Goal: Task Accomplishment & Management: Use online tool/utility

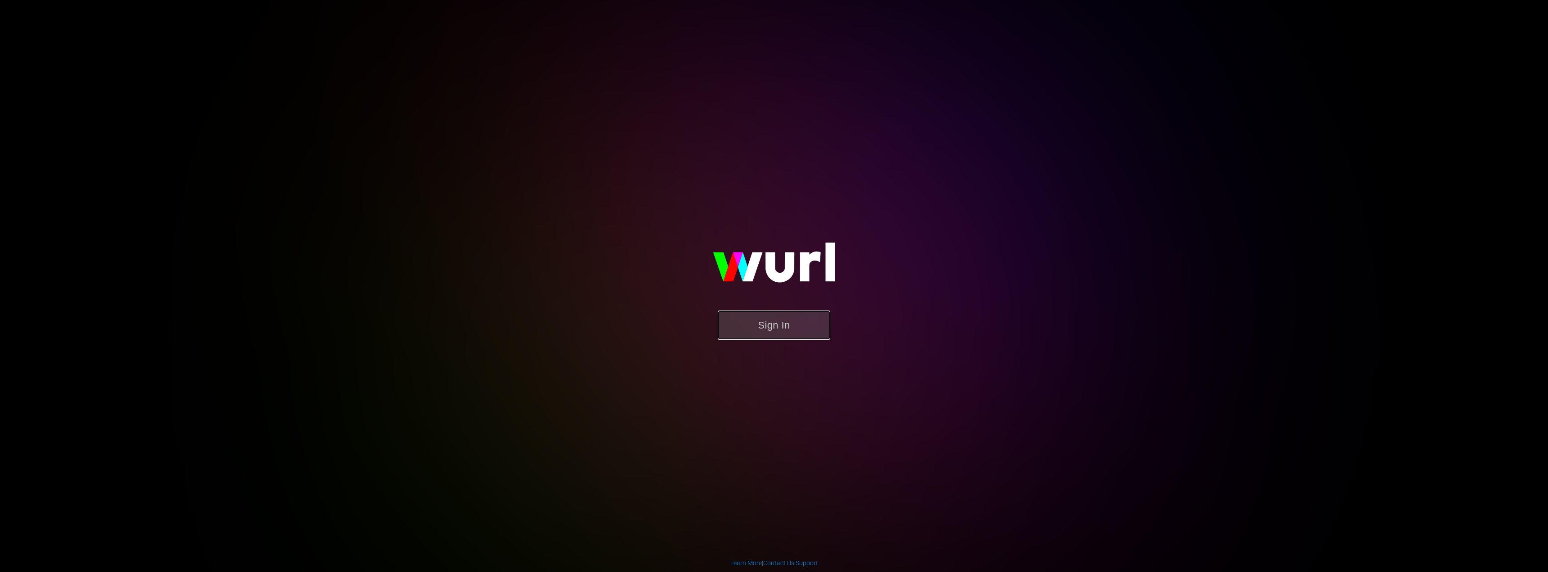
click at [782, 325] on button "Sign In" at bounding box center [774, 324] width 112 height 29
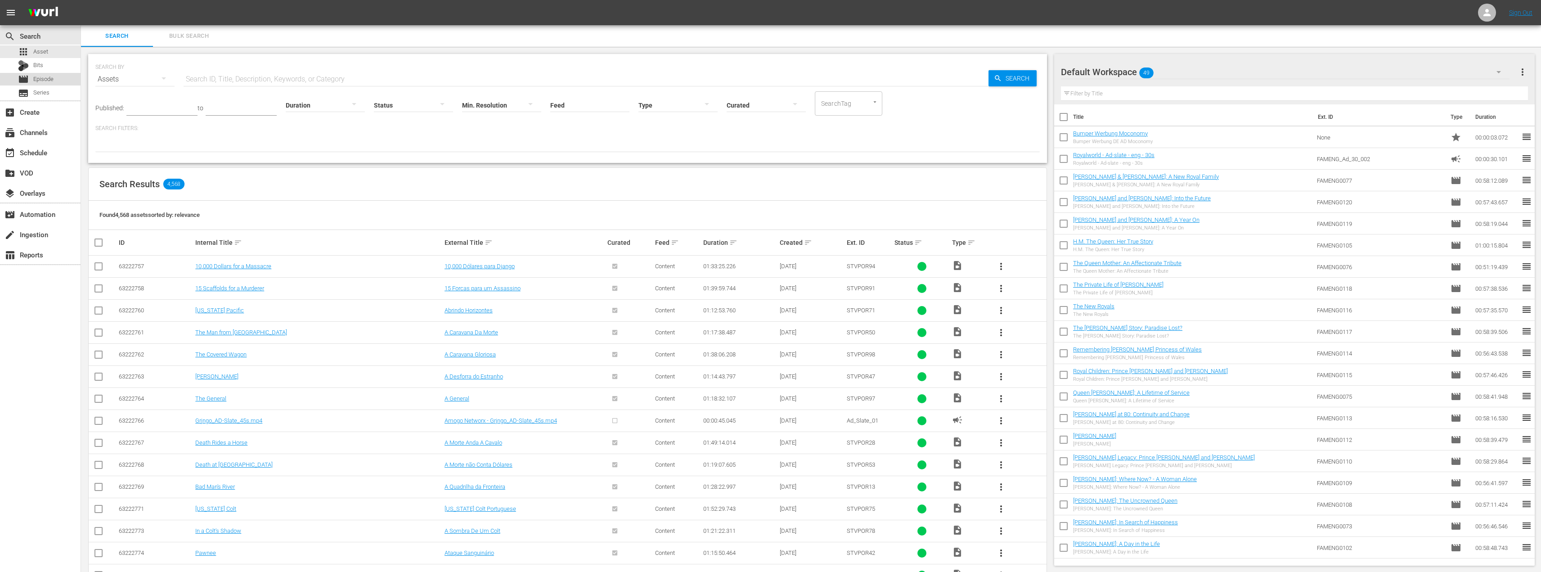
click at [39, 81] on span "Episode" at bounding box center [43, 79] width 20 height 9
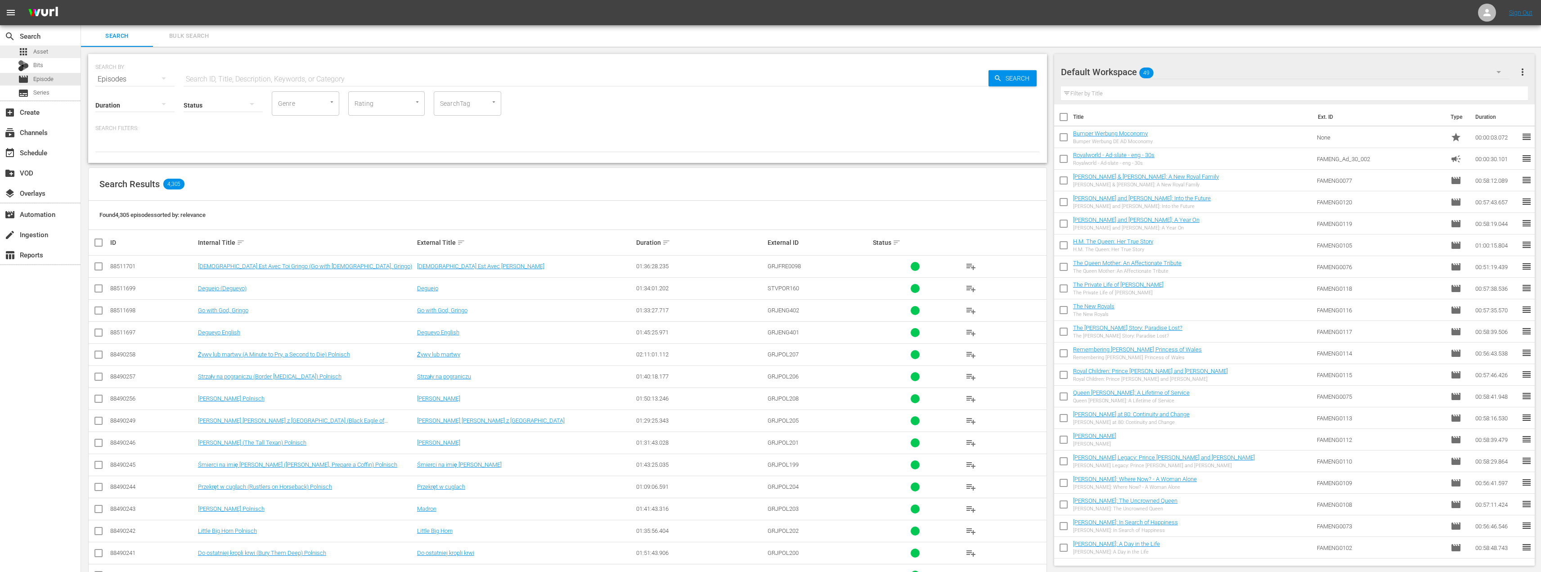
click at [40, 48] on span "Asset" at bounding box center [40, 51] width 15 height 9
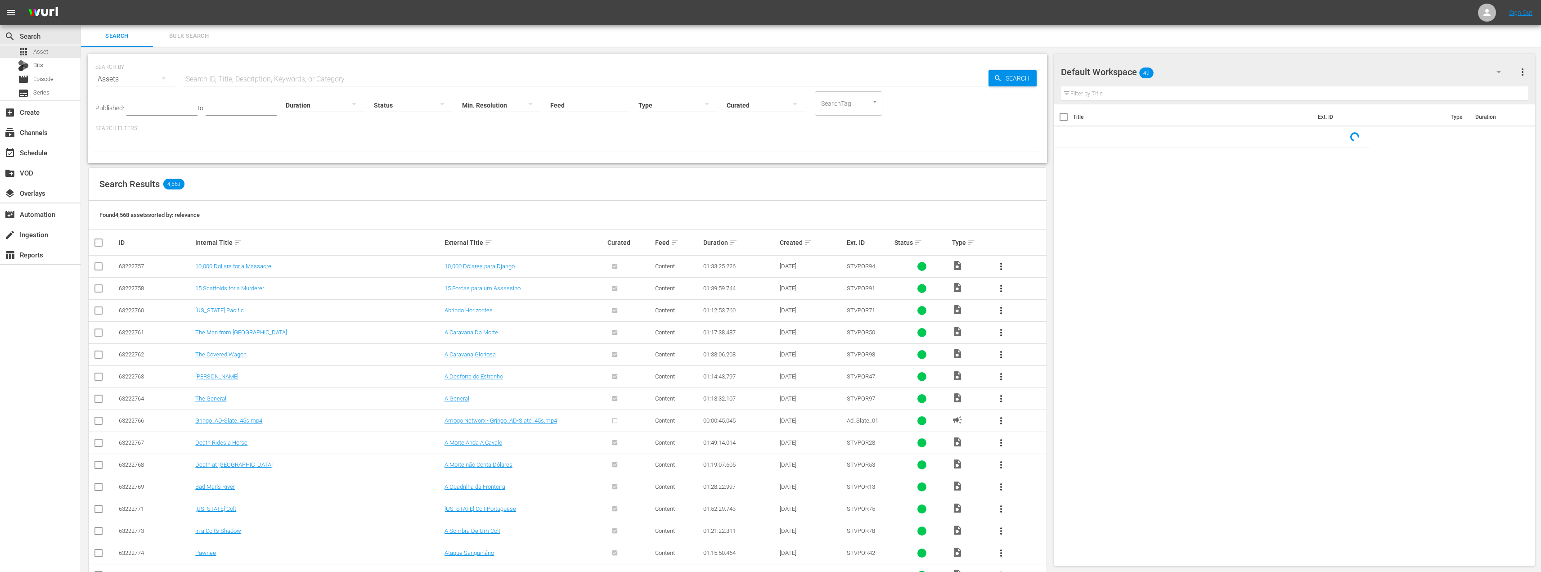
click at [214, 72] on input "text" at bounding box center [586, 79] width 805 height 22
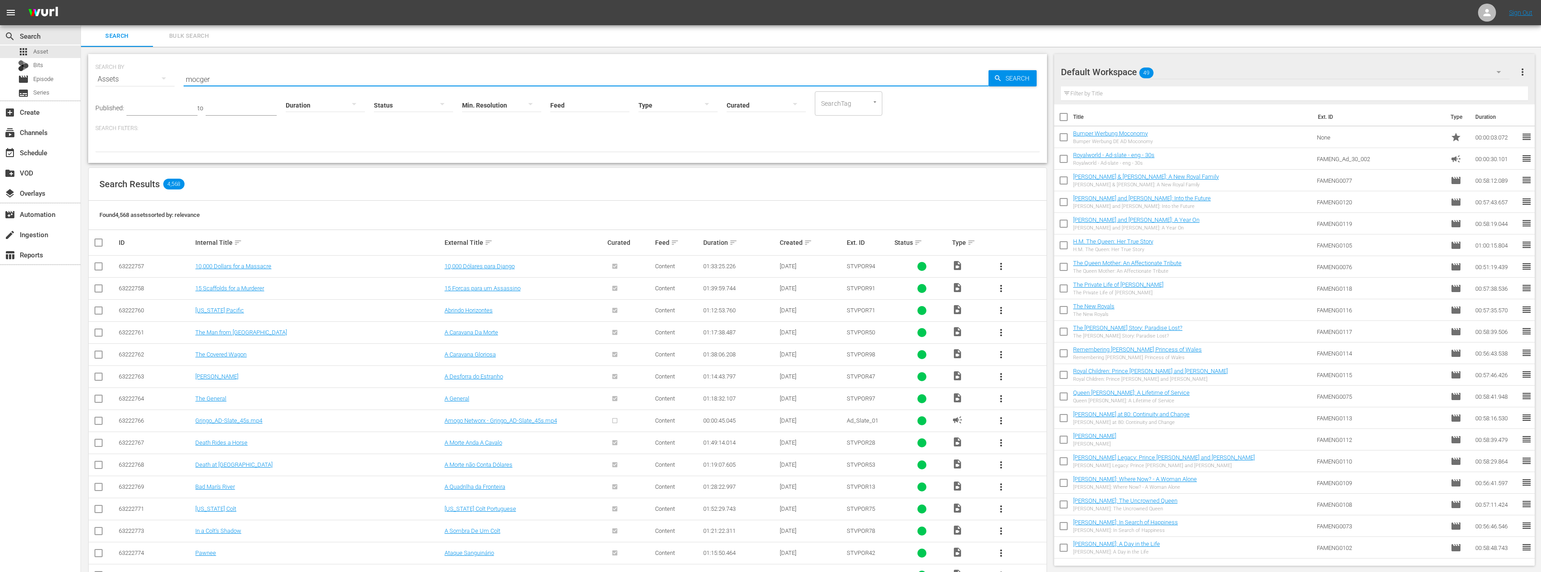
type input "mocger"
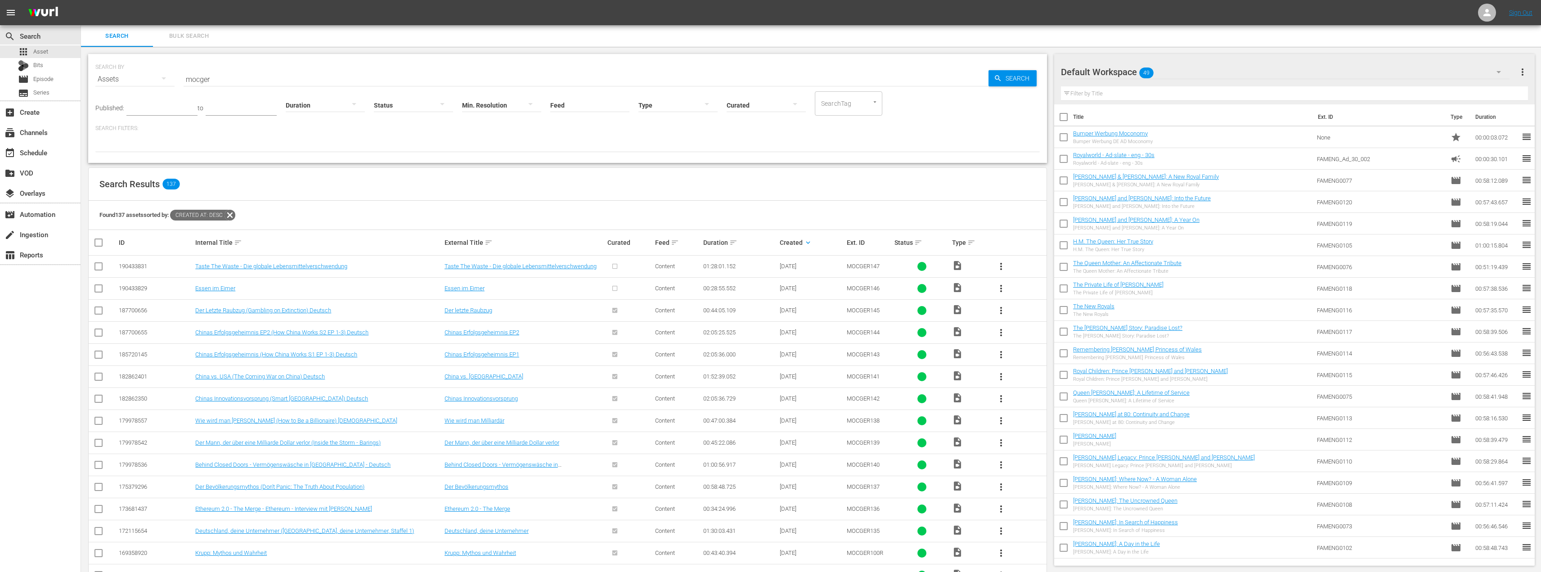
click at [1003, 288] on span "more_vert" at bounding box center [1001, 288] width 11 height 11
click at [1021, 358] on div "Episode" at bounding box center [1049, 357] width 61 height 22
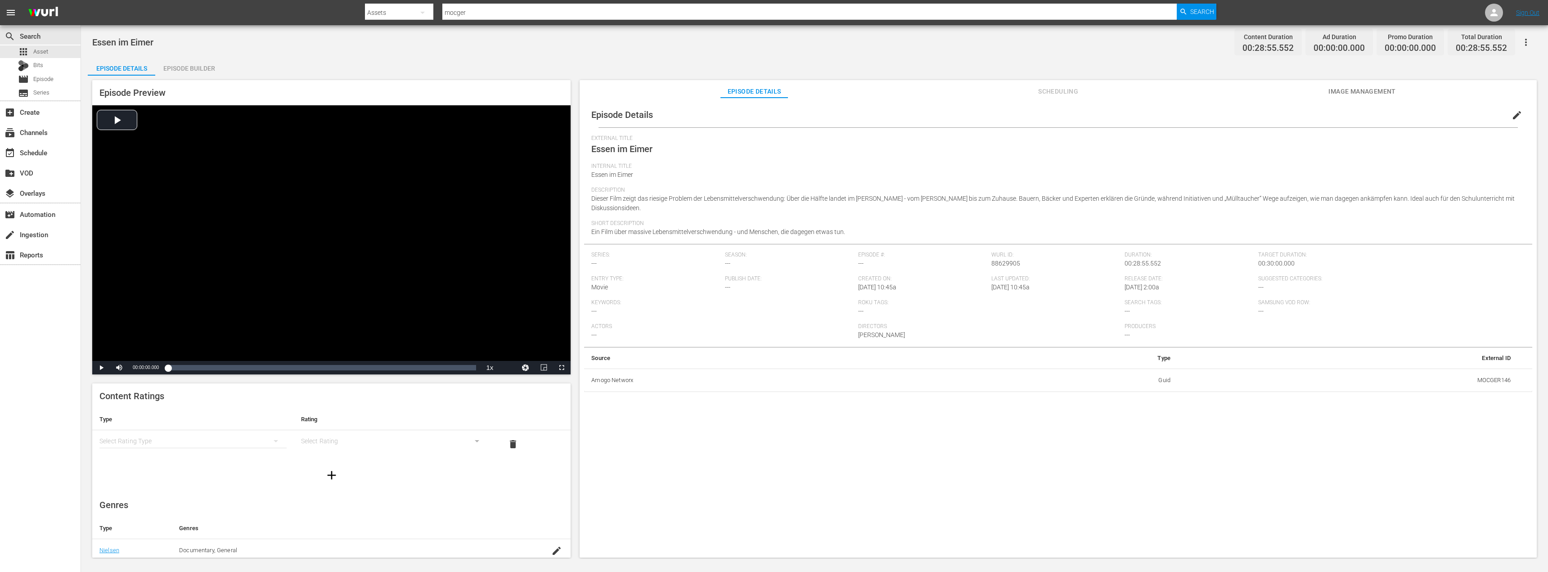
click at [181, 64] on div "Episode Builder" at bounding box center [188, 69] width 67 height 22
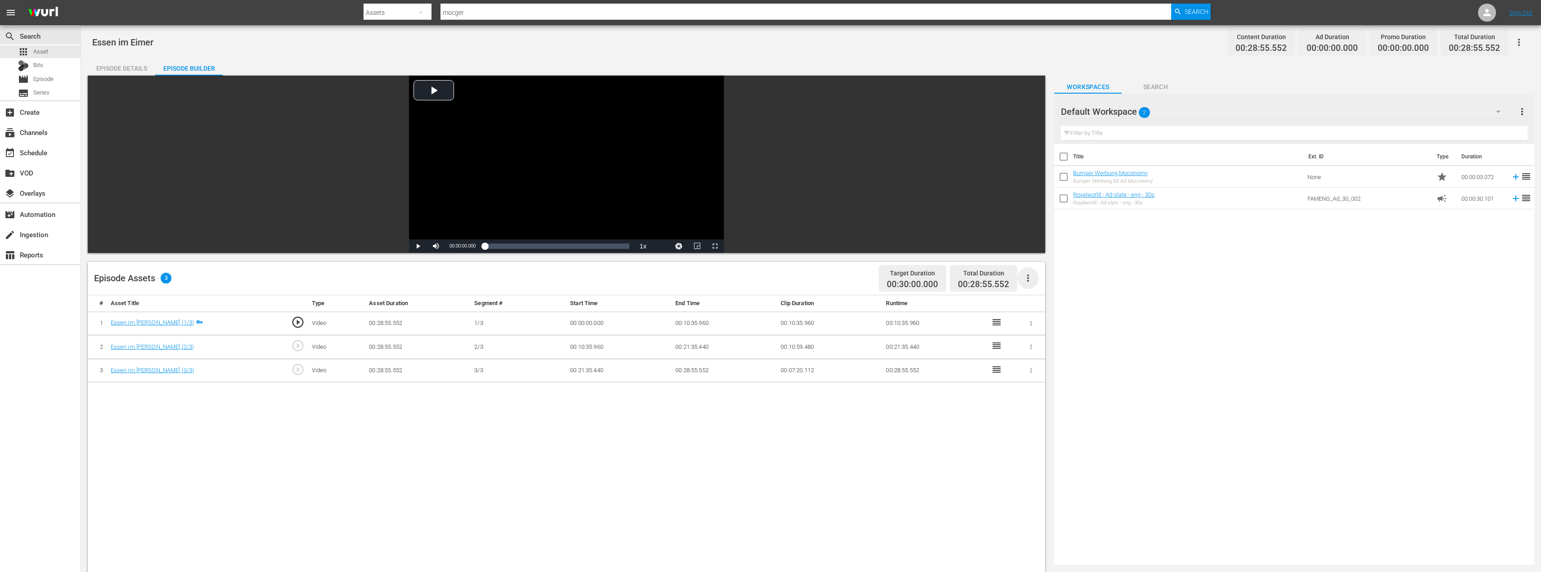
click at [1028, 278] on icon "button" at bounding box center [1028, 277] width 2 height 7
click at [1036, 286] on div "Fill with Ads" at bounding box center [1055, 282] width 61 height 22
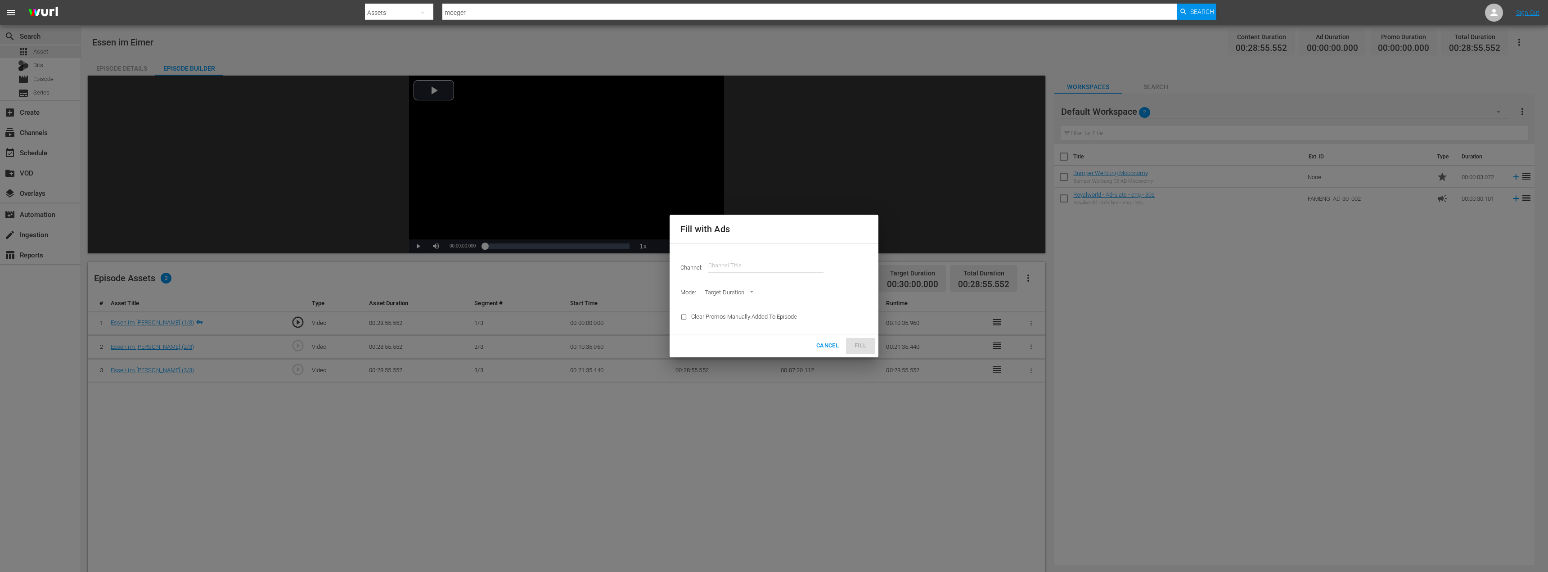
click at [751, 267] on input "text" at bounding box center [765, 266] width 115 height 22
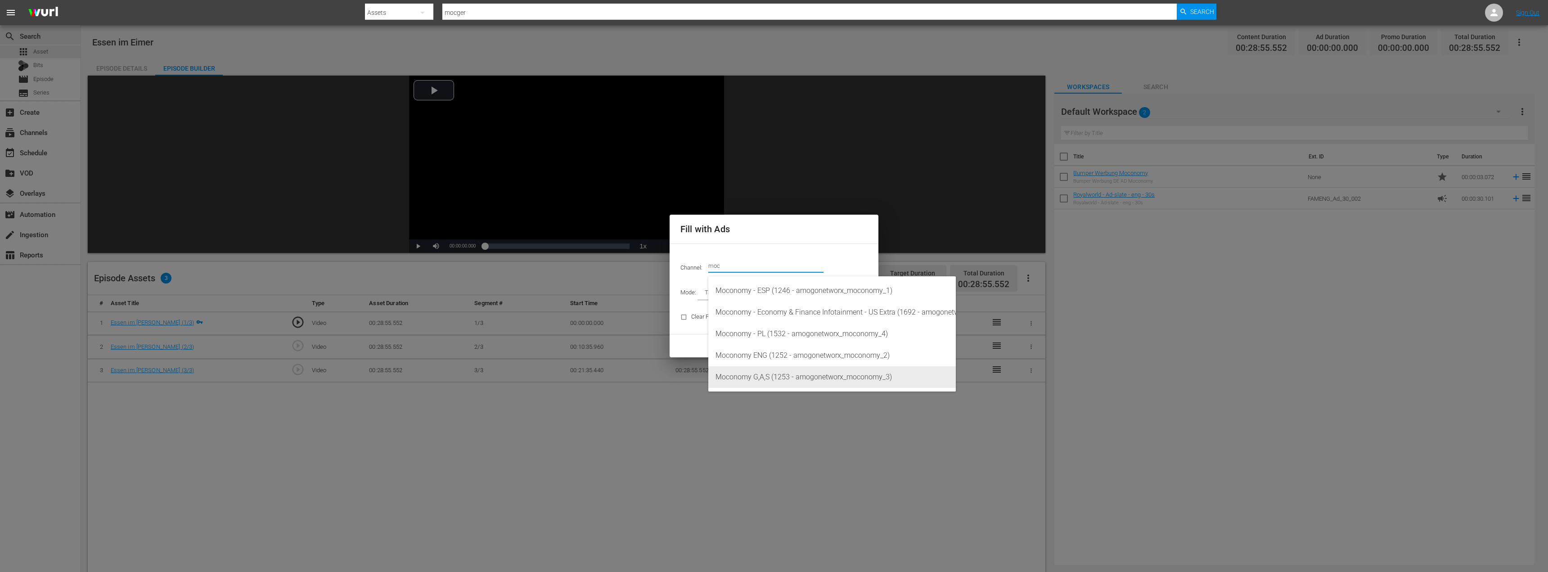
click at [767, 380] on div "Moconomy G,A,S (1253 - amogonetworx_moconomy_3)" at bounding box center [831, 377] width 233 height 22
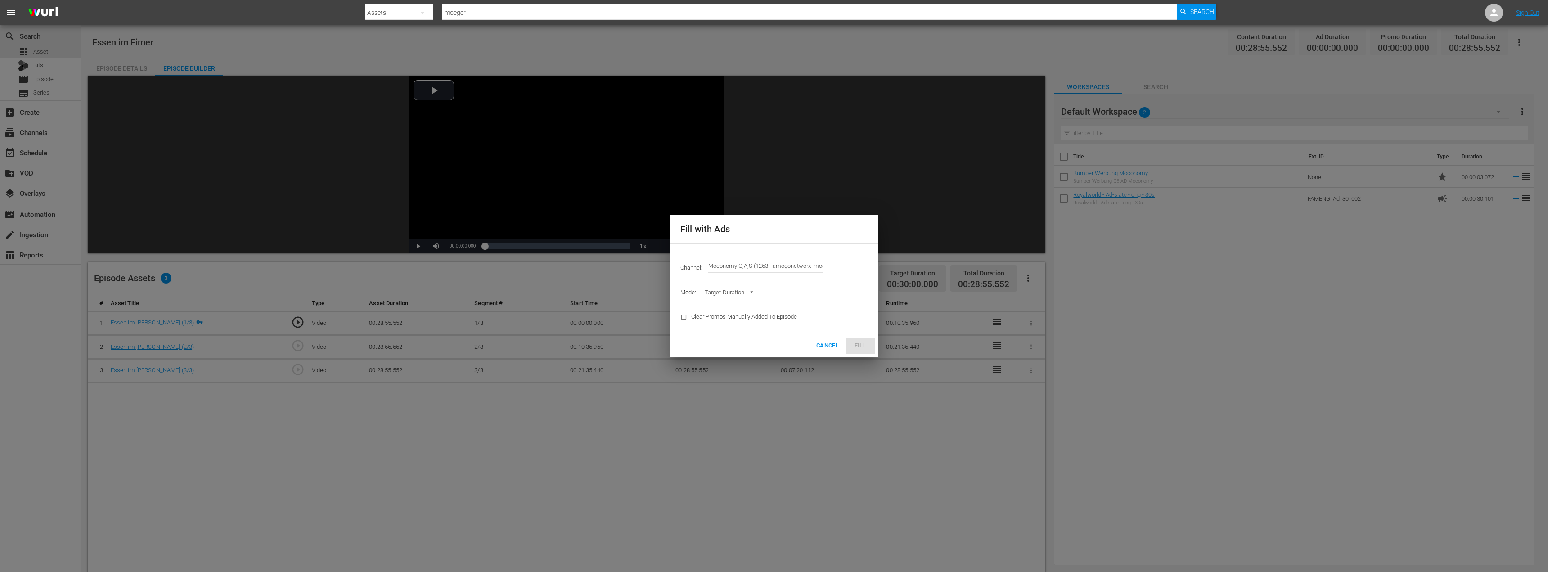
type input "Moconomy G,A,S (1253)"
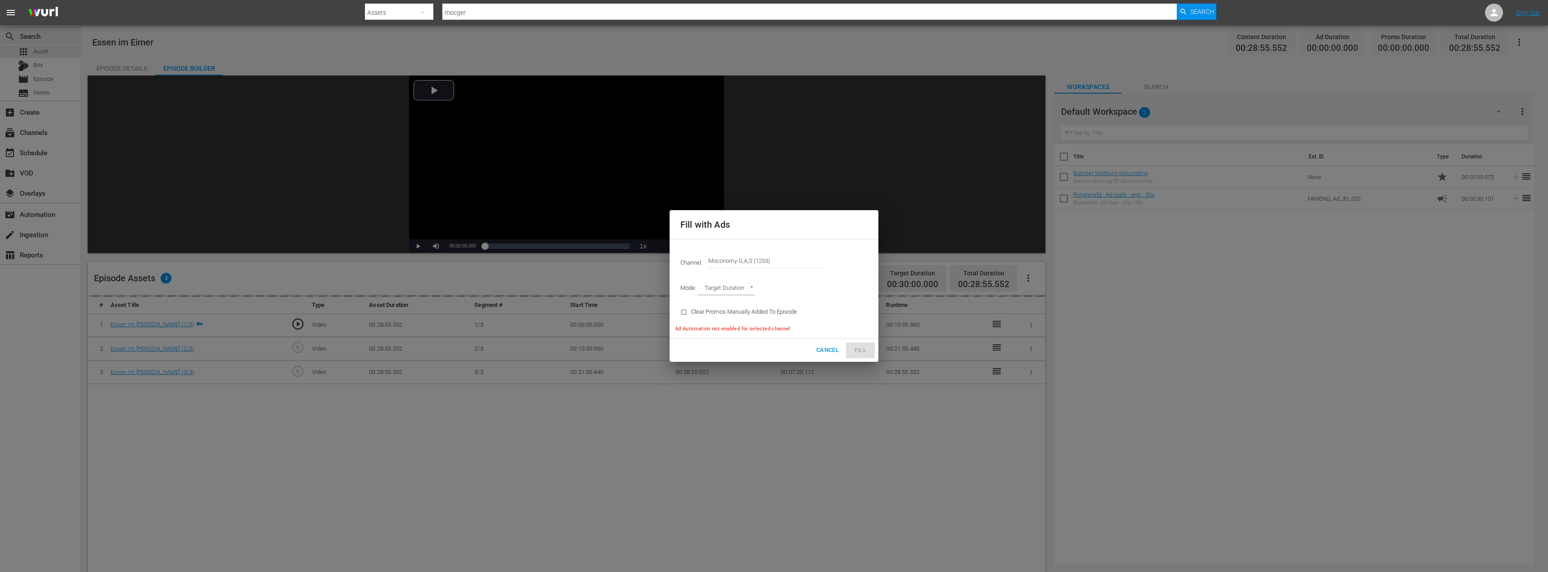
type input "AD_BREAK_DURATION"
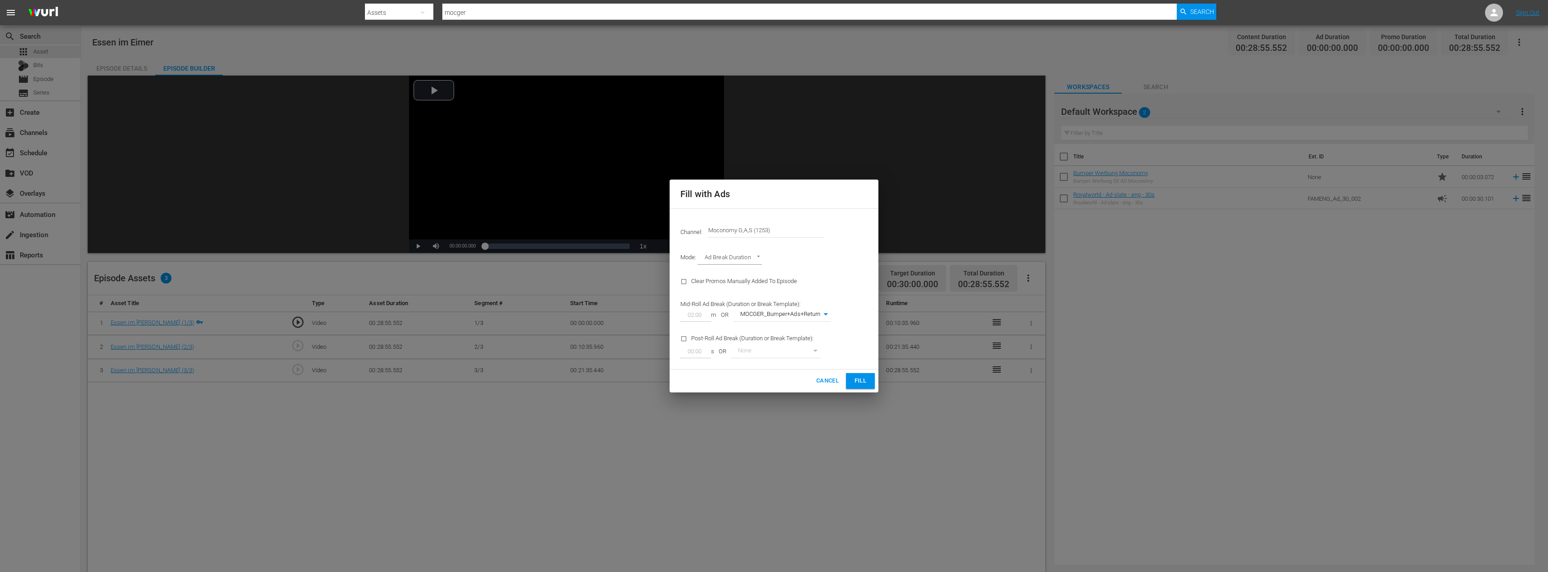
click at [857, 382] on span "Fill" at bounding box center [860, 381] width 14 height 10
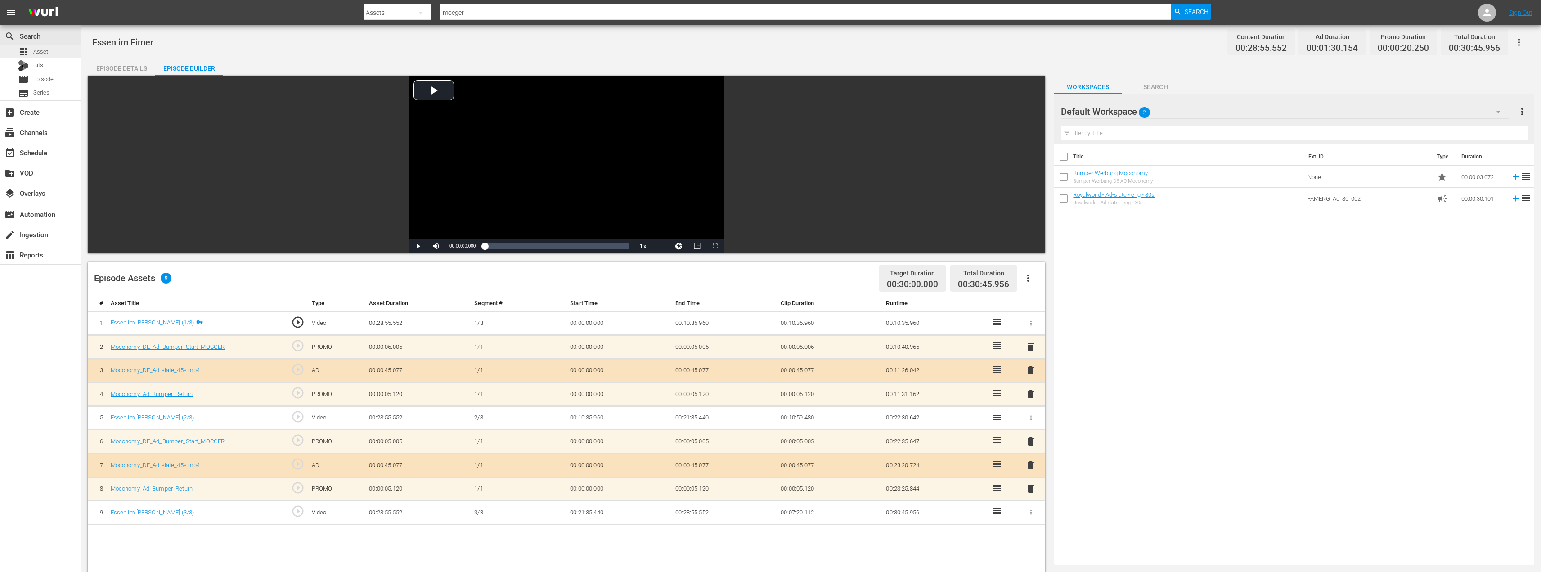
click at [40, 52] on span "Asset" at bounding box center [40, 51] width 15 height 9
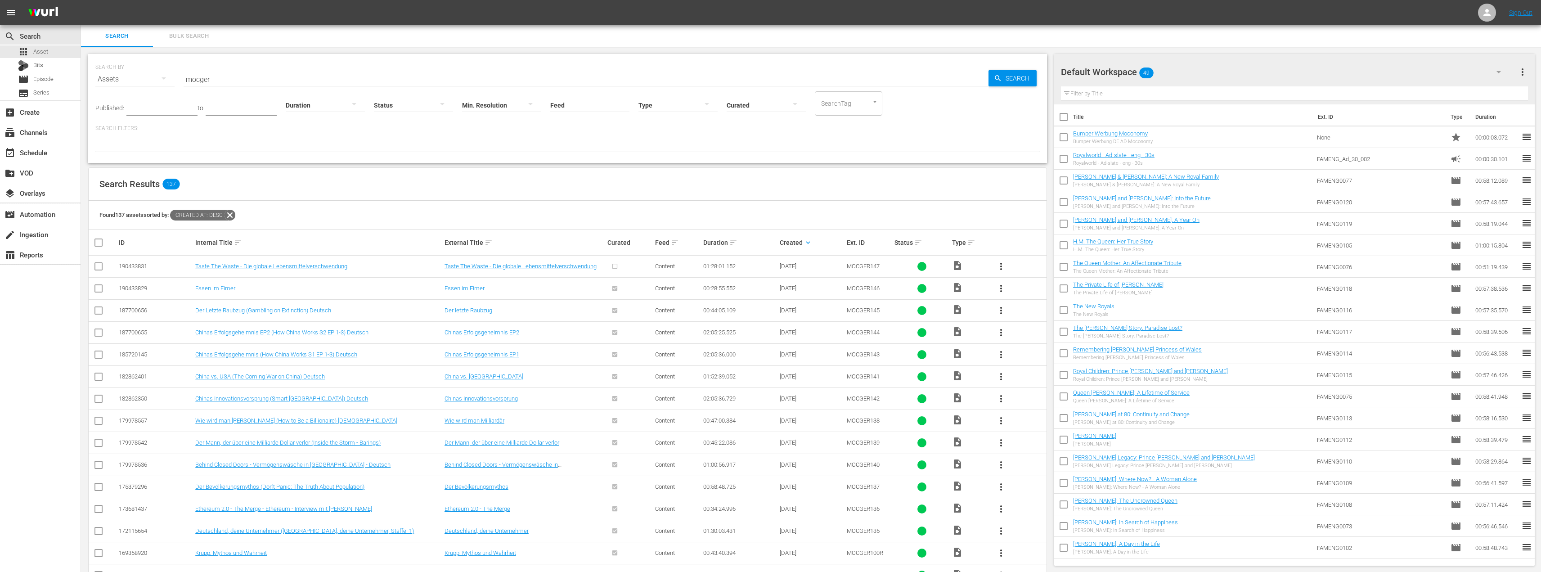
click at [1002, 264] on span "more_vert" at bounding box center [1001, 266] width 11 height 11
click at [1031, 338] on div "Episode" at bounding box center [1049, 335] width 61 height 22
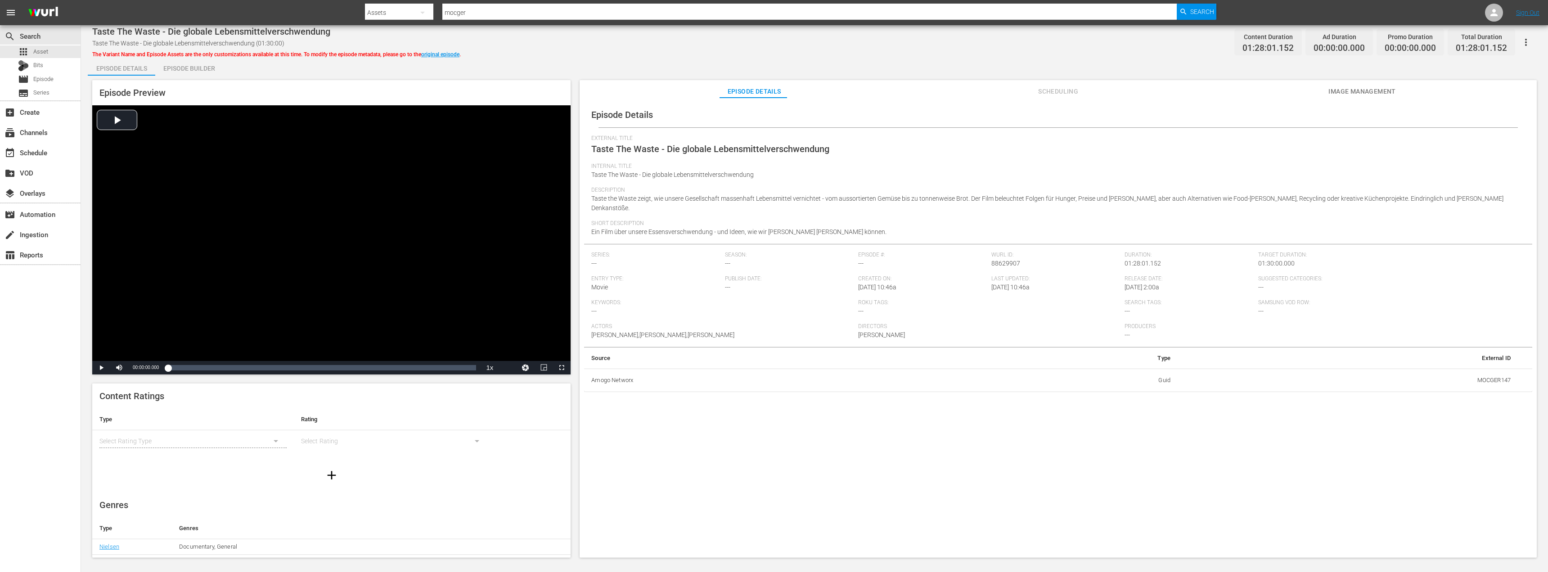
click at [175, 68] on div "Episode Builder" at bounding box center [188, 69] width 67 height 22
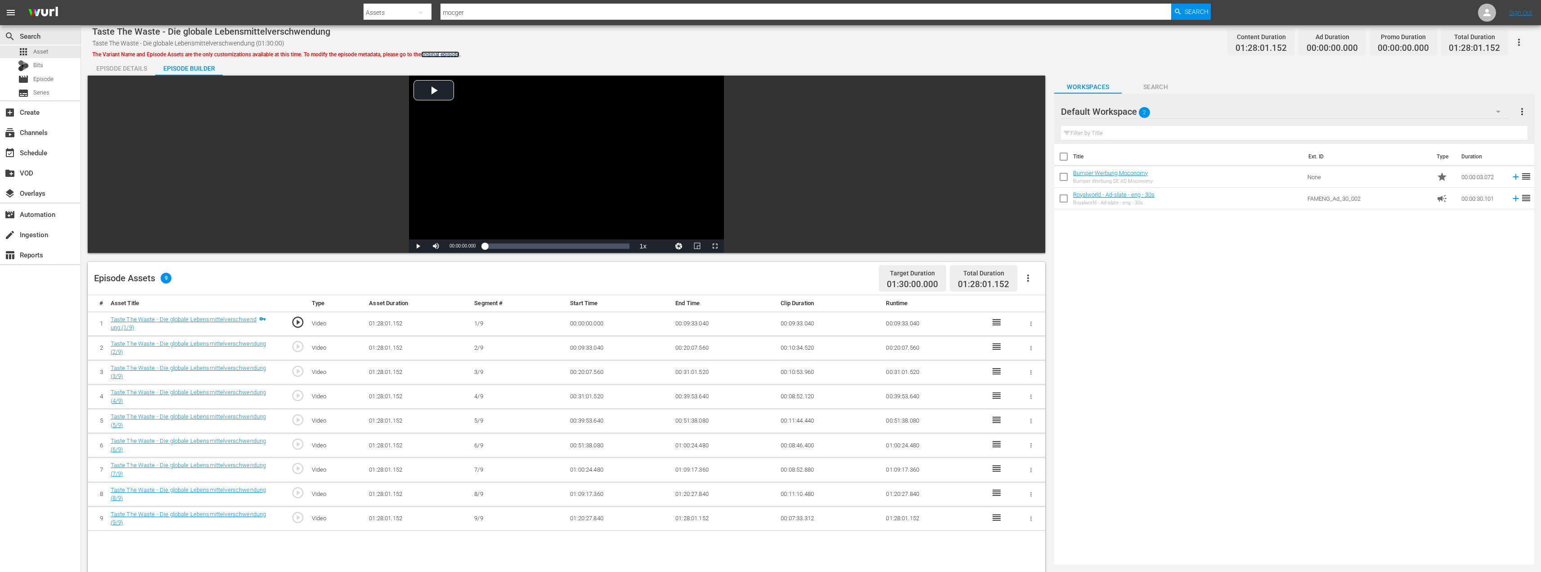
click at [434, 55] on link "original episode" at bounding box center [440, 54] width 38 height 6
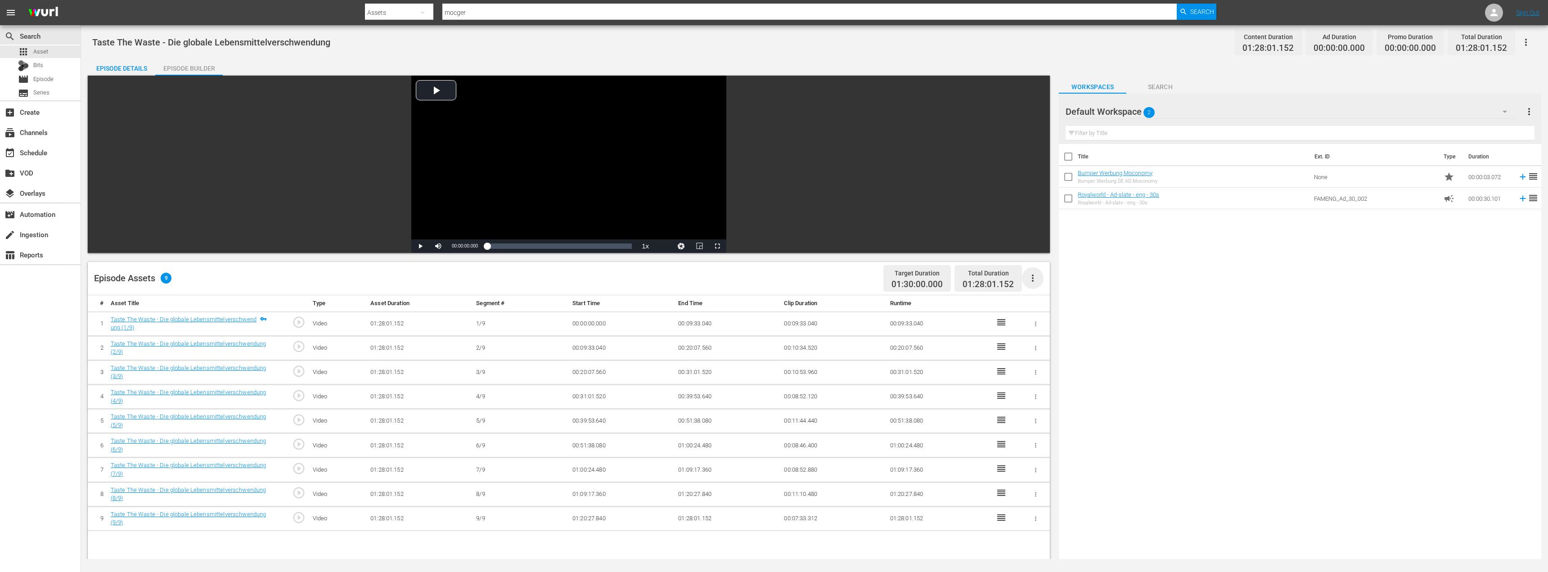
click at [1035, 279] on icon "button" at bounding box center [1032, 278] width 11 height 11
click at [1048, 277] on div "Fill with Ads" at bounding box center [1059, 282] width 61 height 22
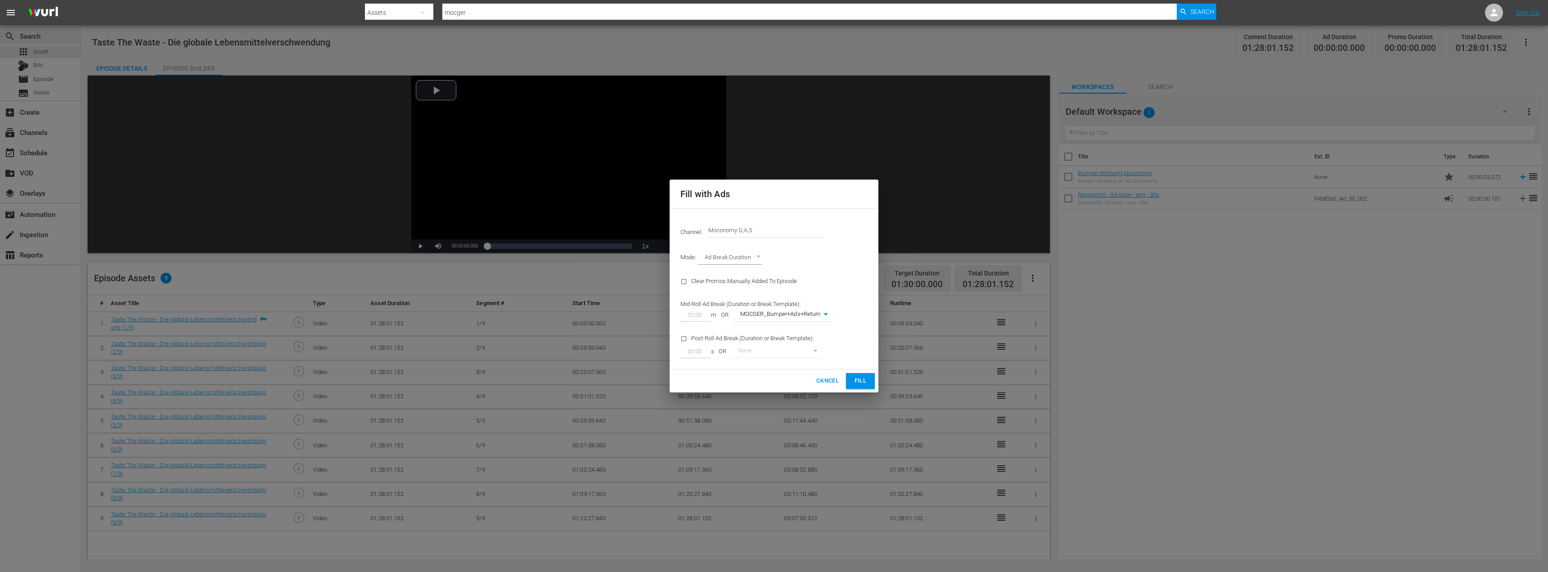
click at [859, 383] on span "Fill" at bounding box center [860, 381] width 14 height 10
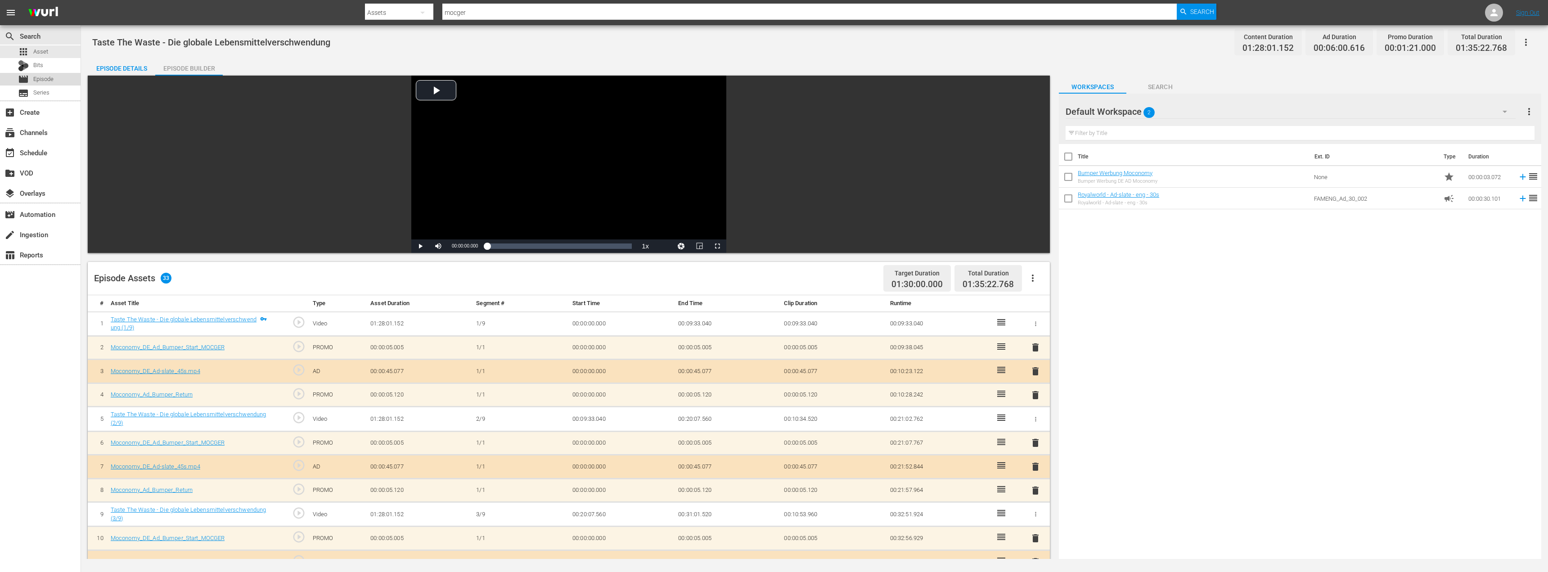
click at [34, 79] on span "Episode" at bounding box center [43, 79] width 20 height 9
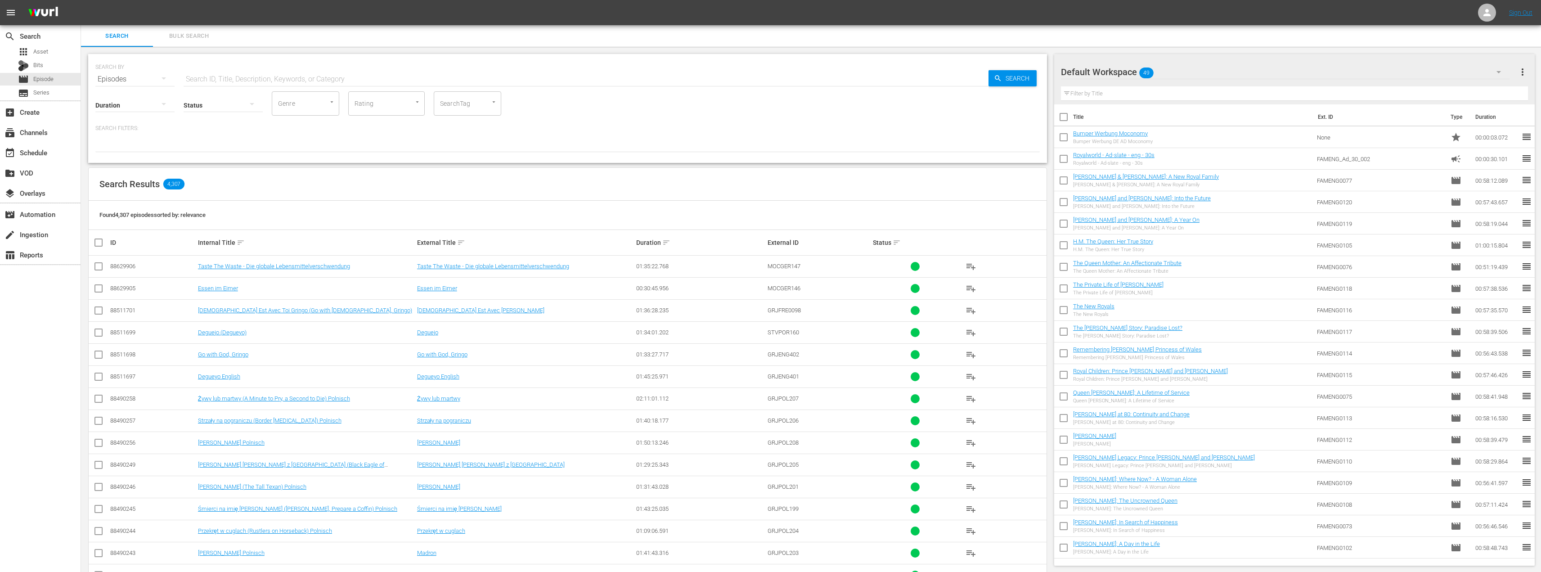
click at [1219, 74] on div "Default Workspace 49" at bounding box center [1285, 71] width 449 height 25
click at [1130, 123] on div "Moconomy DE Scheduling (131)" at bounding box center [1133, 126] width 122 height 14
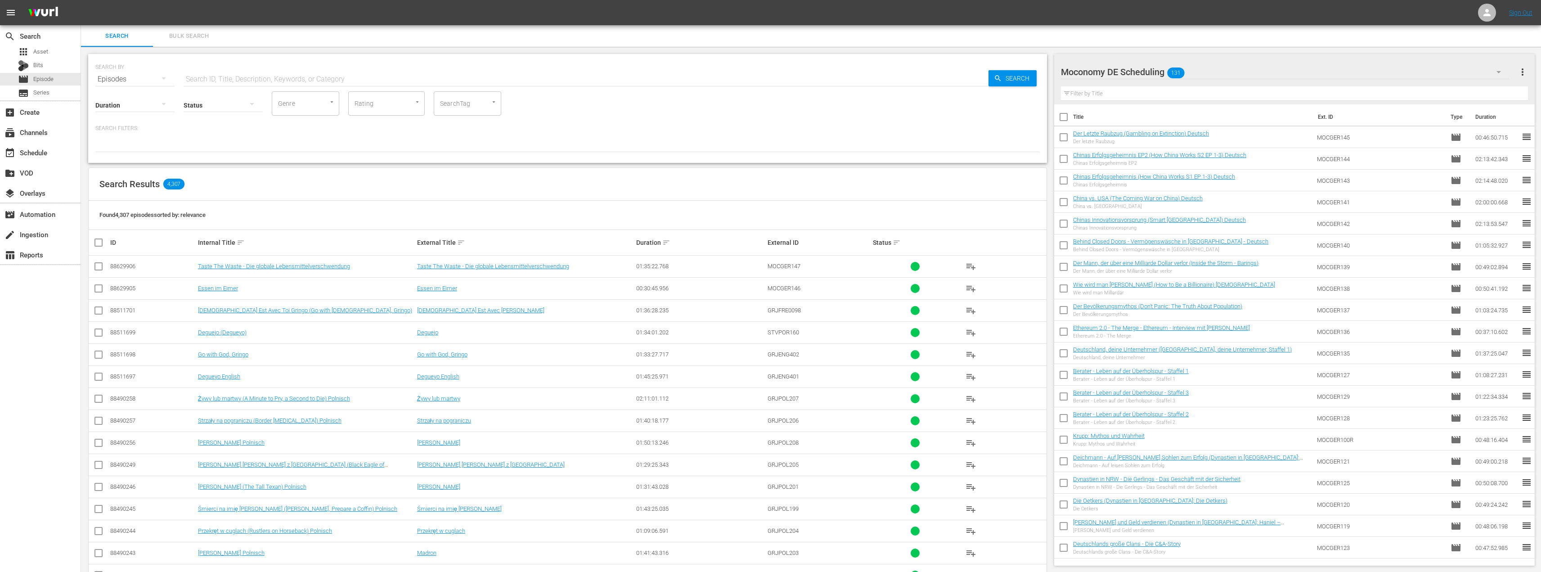
click at [98, 265] on input "checkbox" at bounding box center [98, 268] width 11 height 11
checkbox input "true"
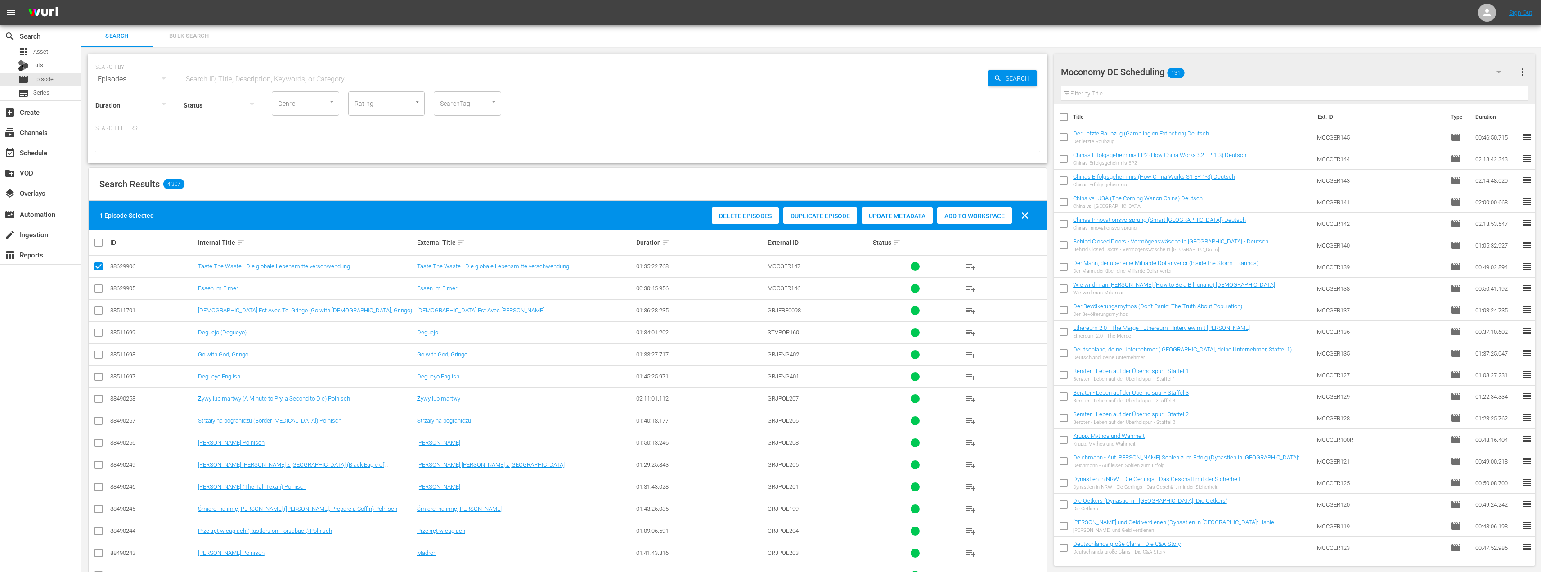
click at [95, 289] on input "checkbox" at bounding box center [98, 290] width 11 height 11
checkbox input "true"
click at [985, 219] on span "Add to Workspace" at bounding box center [974, 215] width 75 height 7
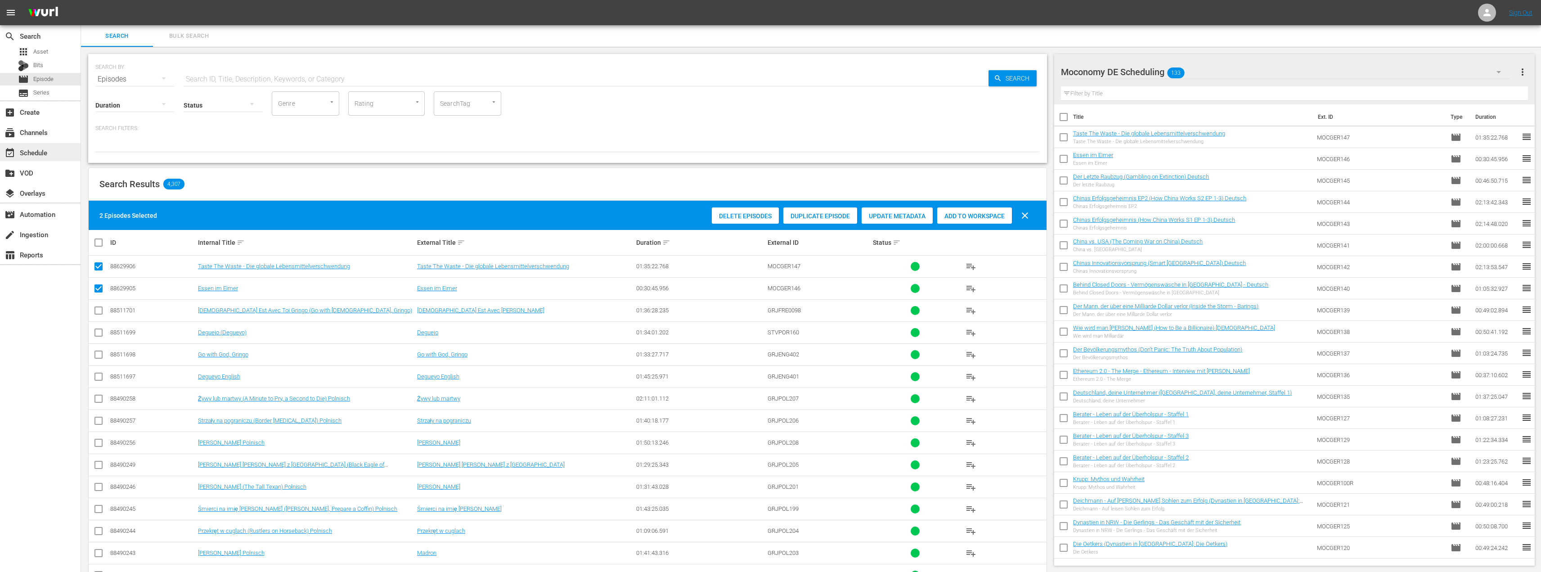
click at [35, 147] on div "event_available Schedule" at bounding box center [25, 151] width 50 height 8
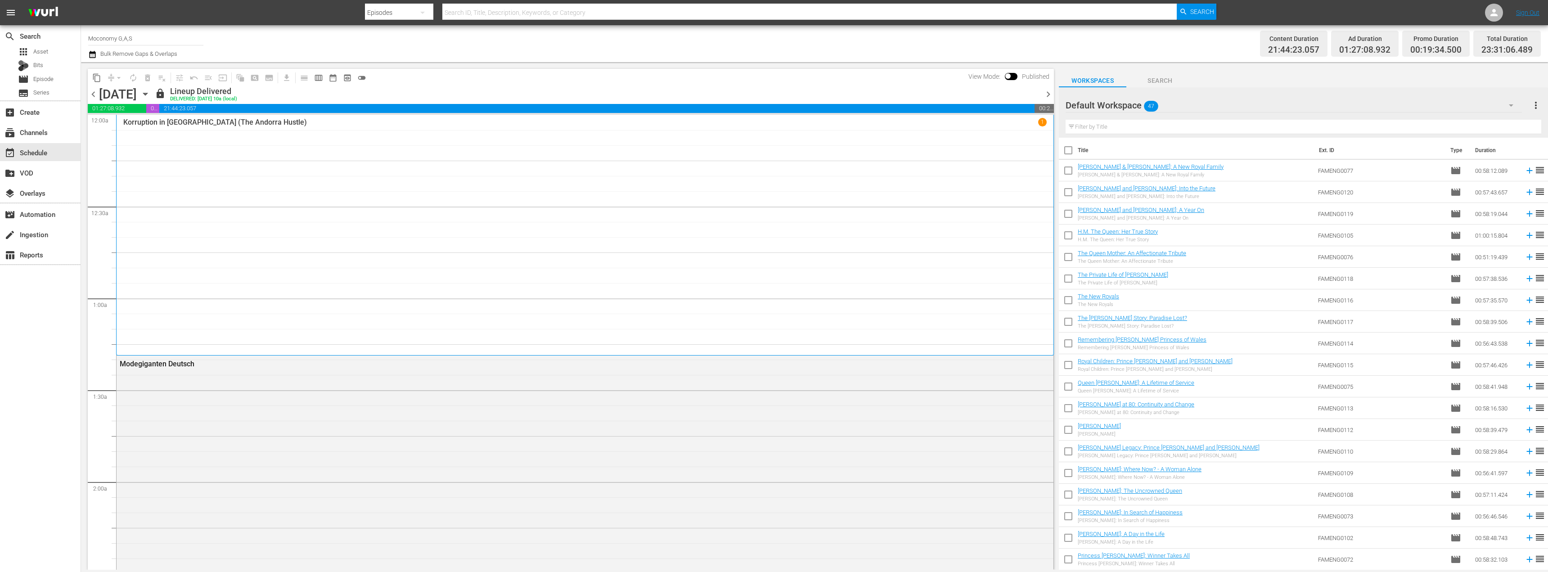
click at [1051, 92] on span "chevron_right" at bounding box center [1048, 94] width 11 height 11
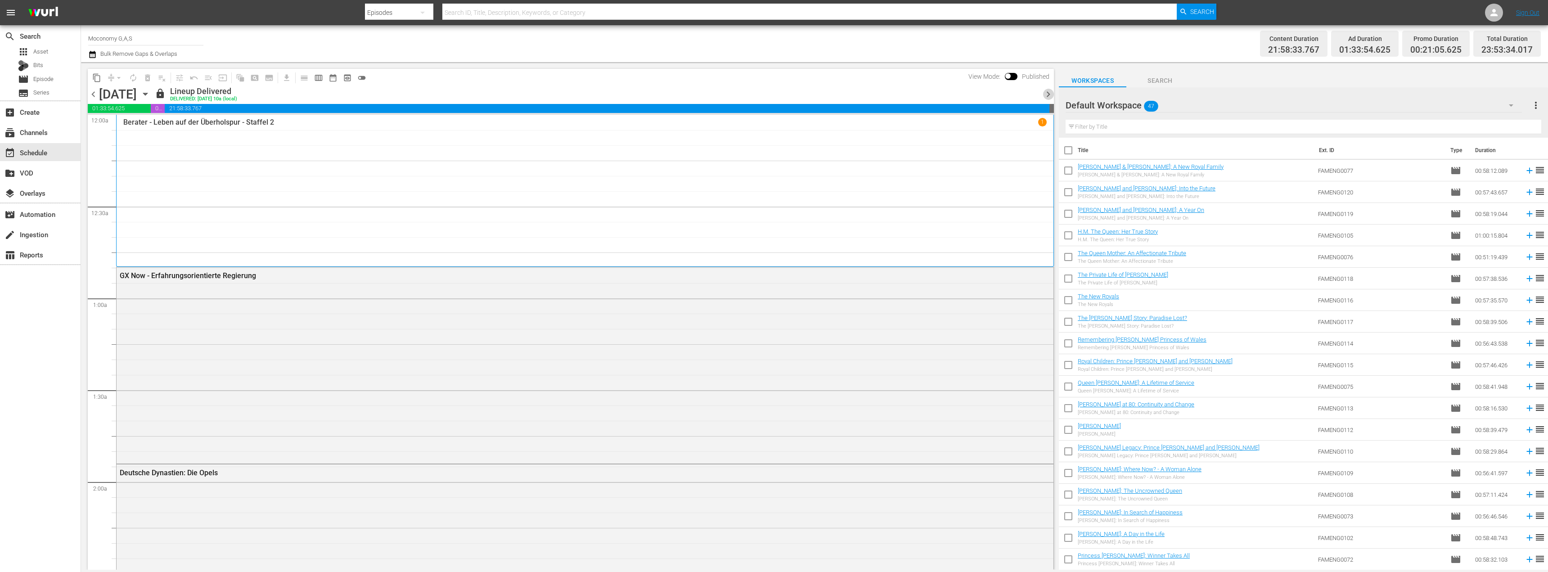
click at [1051, 92] on span "chevron_right" at bounding box center [1048, 94] width 11 height 11
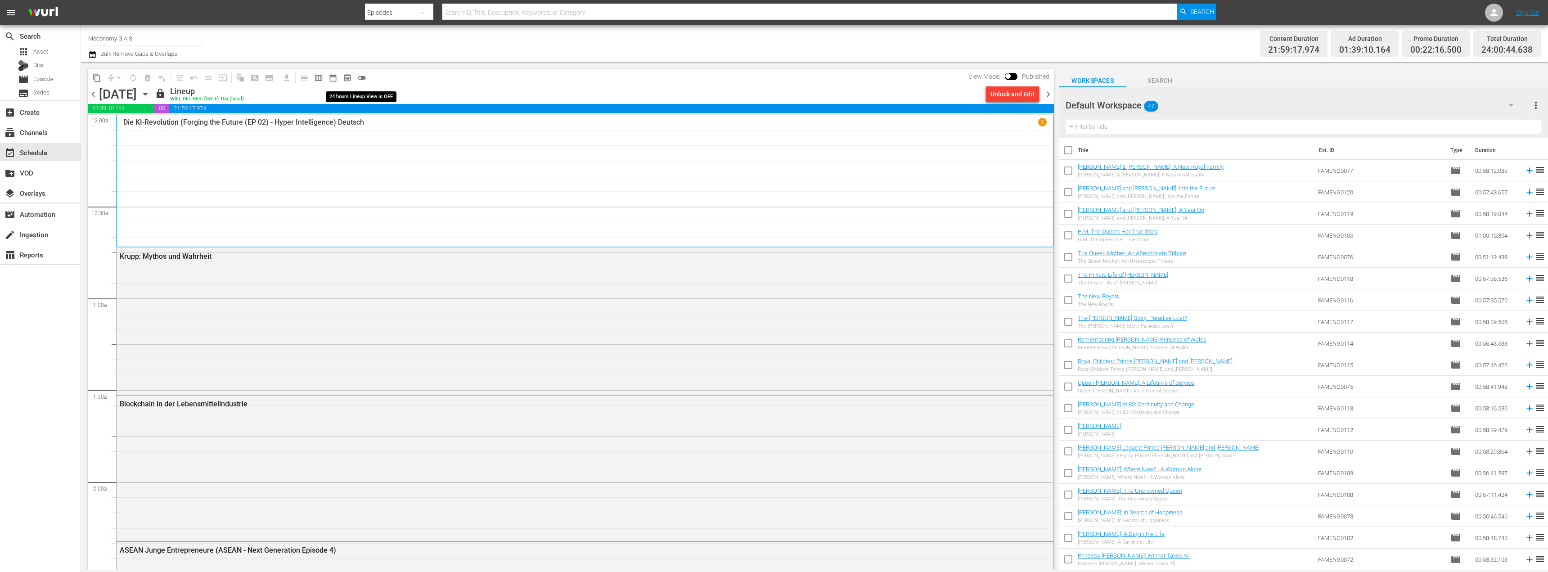
click at [360, 78] on span "toggle_off" at bounding box center [361, 77] width 9 height 9
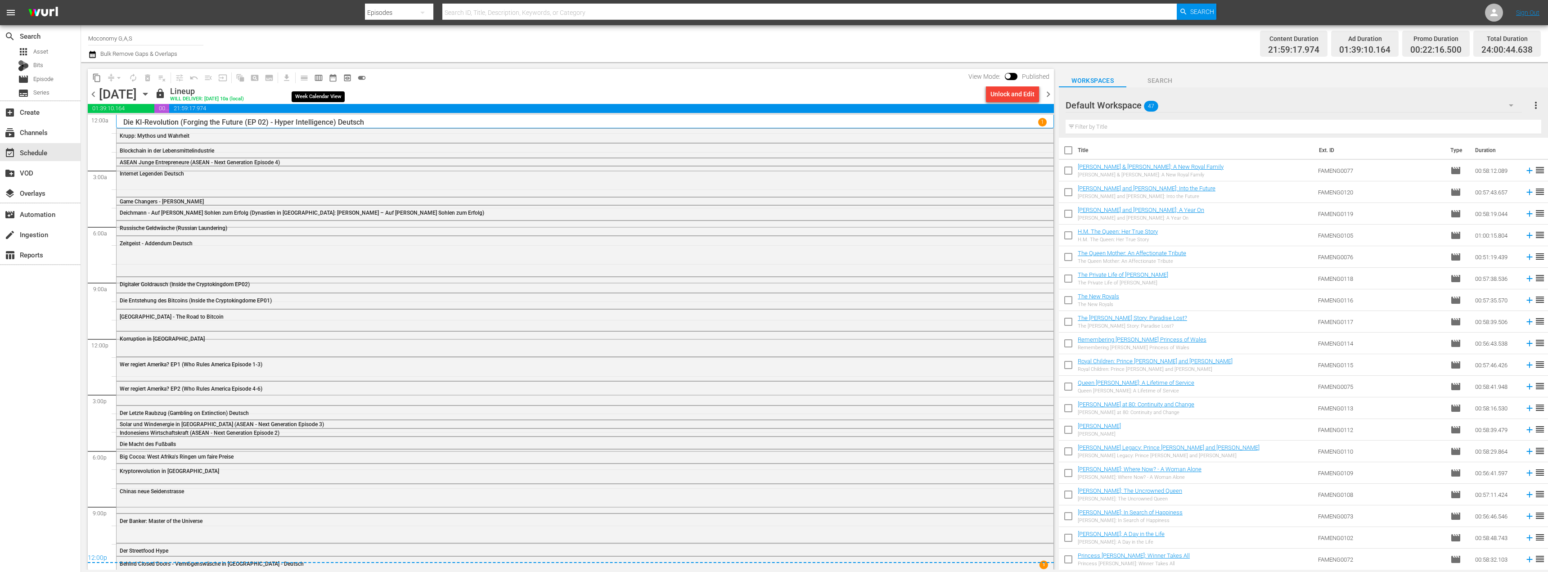
click at [321, 78] on span "calendar_view_week_outlined" at bounding box center [318, 77] width 9 height 9
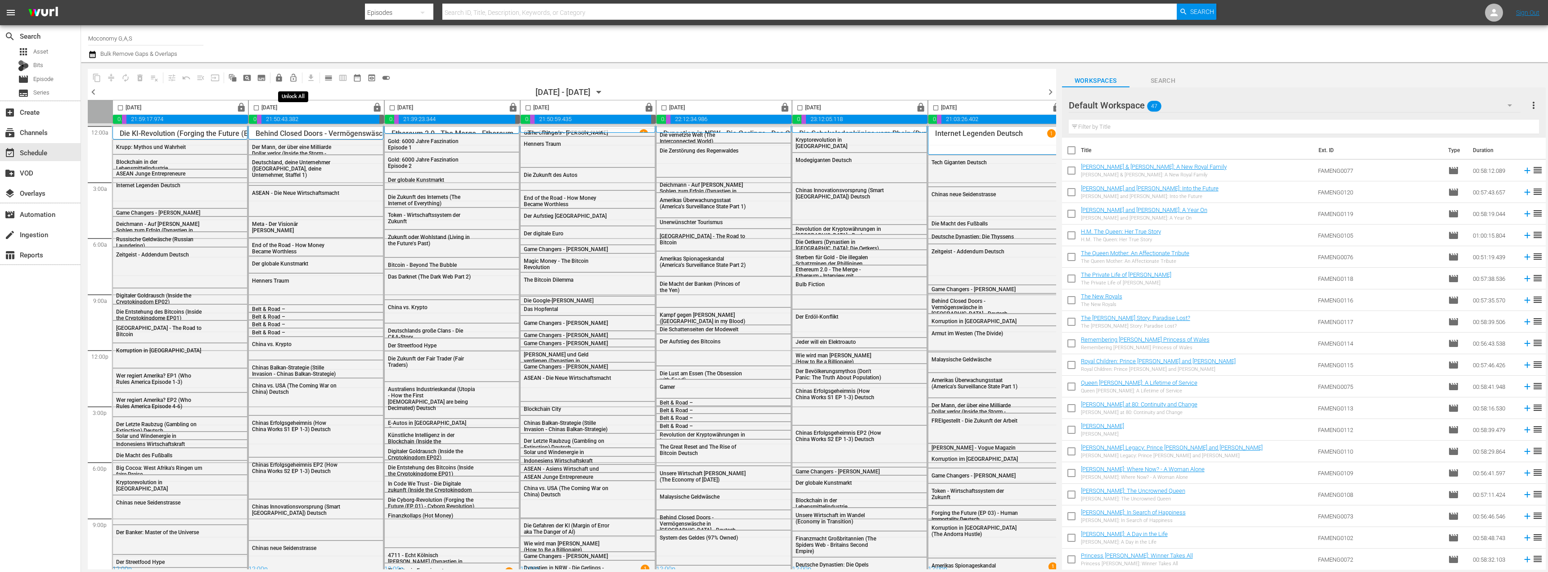
click at [290, 79] on span "lock_open_outlined" at bounding box center [293, 77] width 9 height 9
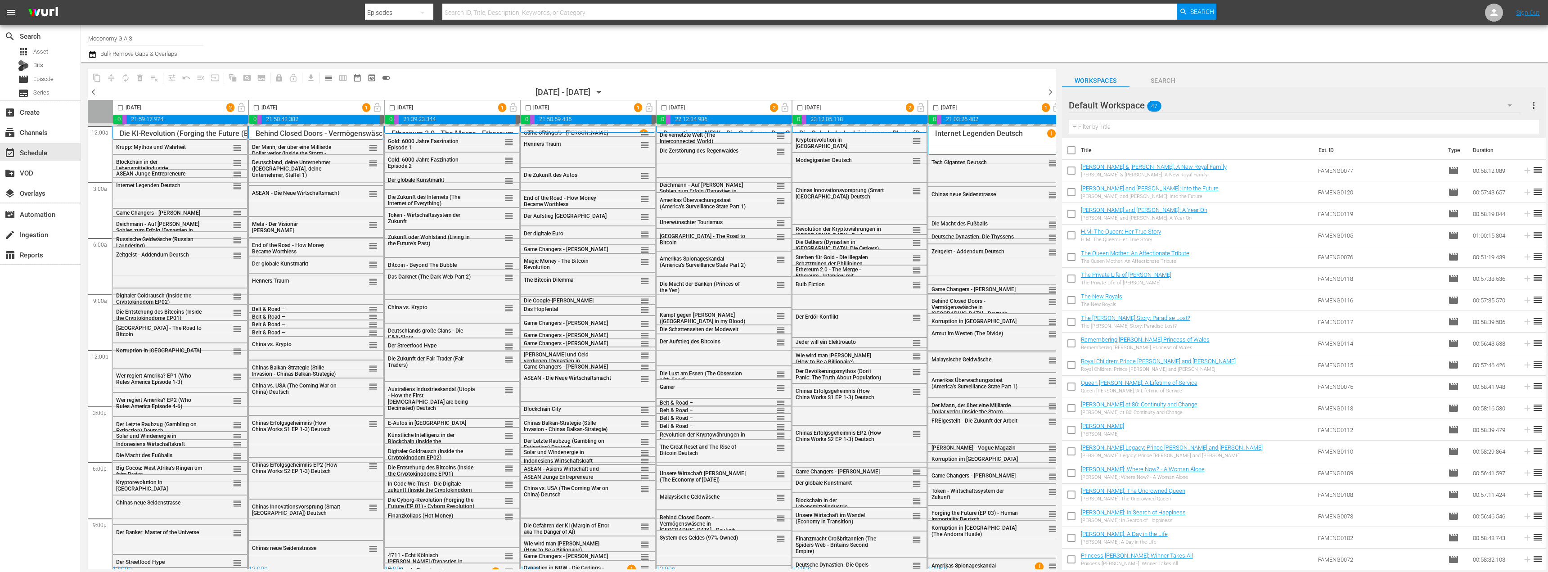
click at [1052, 92] on span "chevron_right" at bounding box center [1050, 91] width 11 height 11
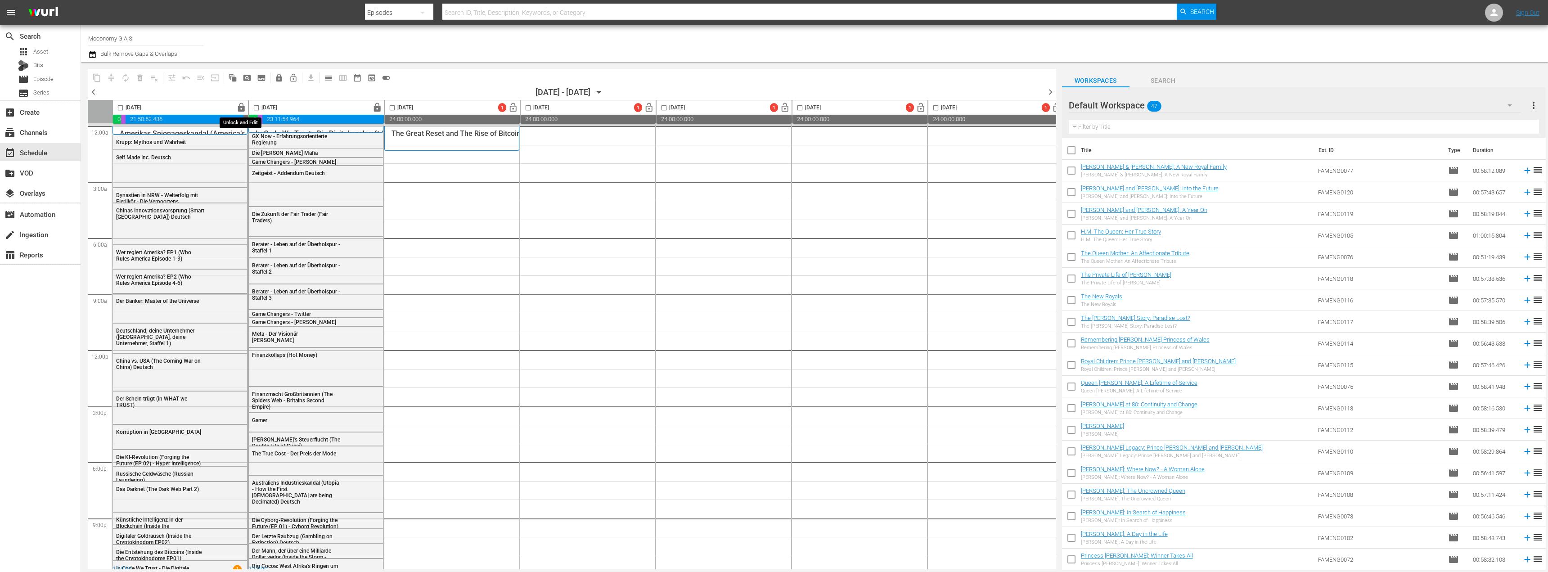
click at [240, 108] on span "lock" at bounding box center [241, 108] width 10 height 10
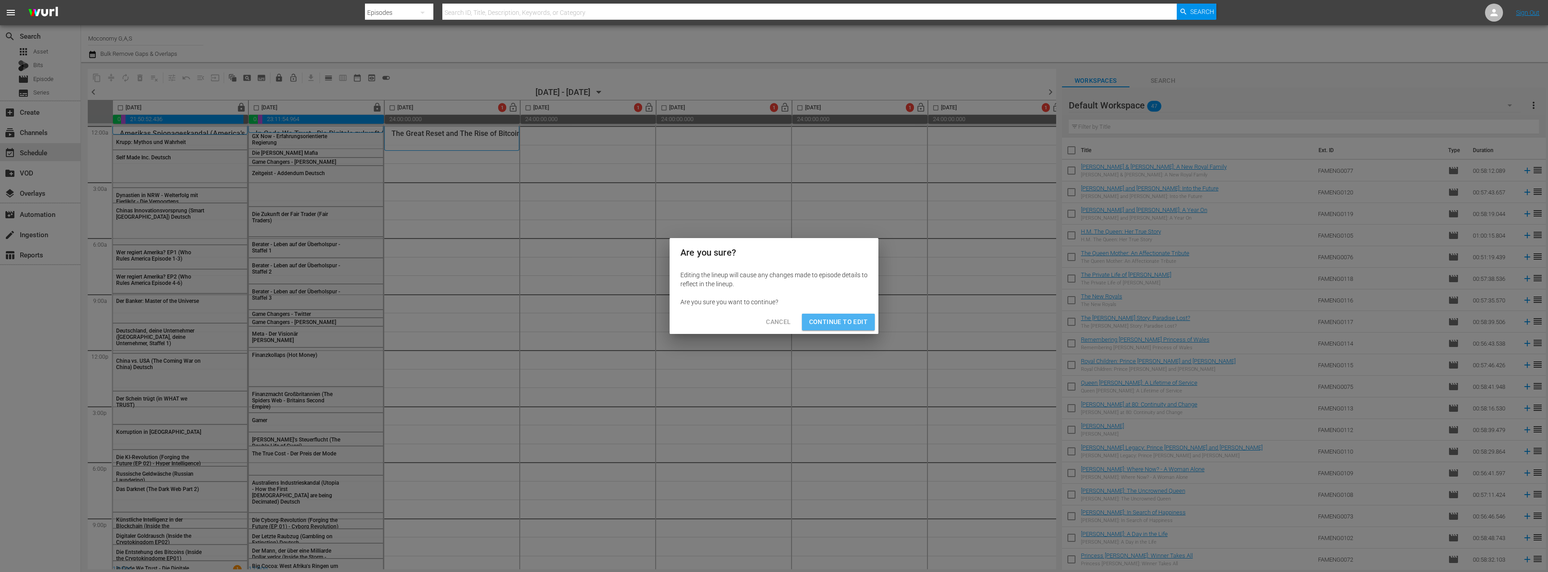
click at [856, 317] on span "Continue to Edit" at bounding box center [838, 321] width 58 height 11
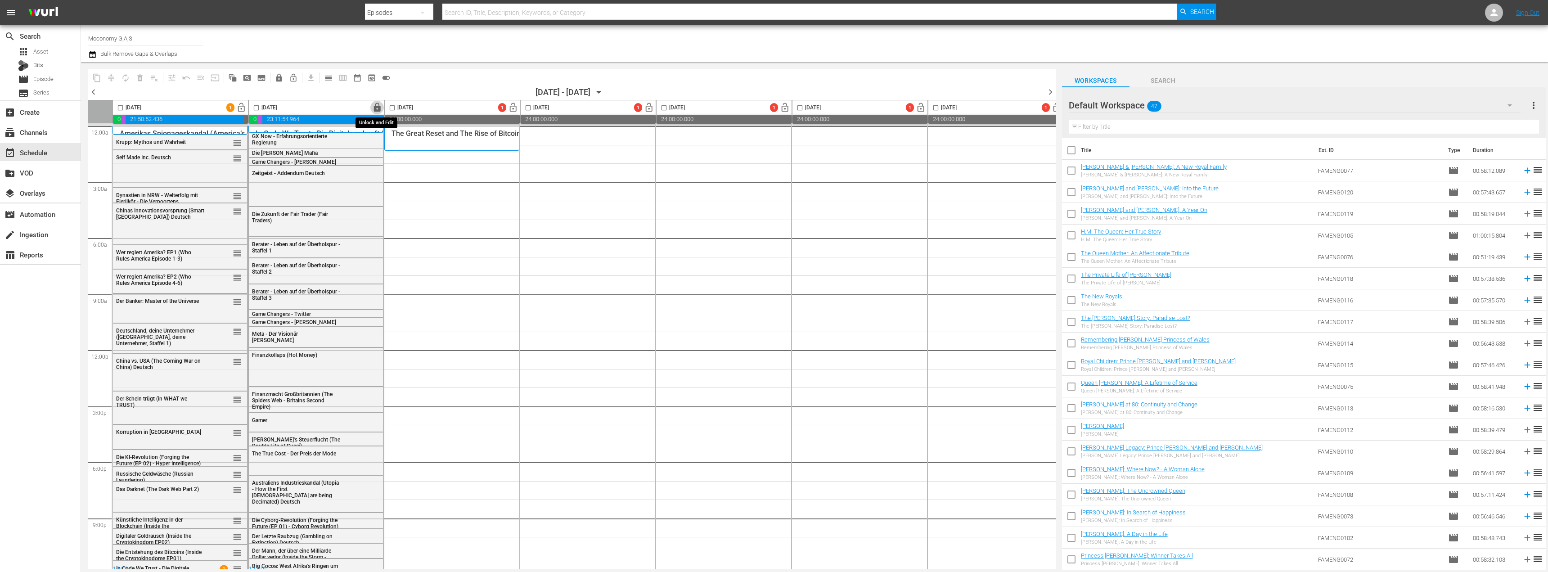
click at [378, 106] on span "lock" at bounding box center [377, 108] width 10 height 10
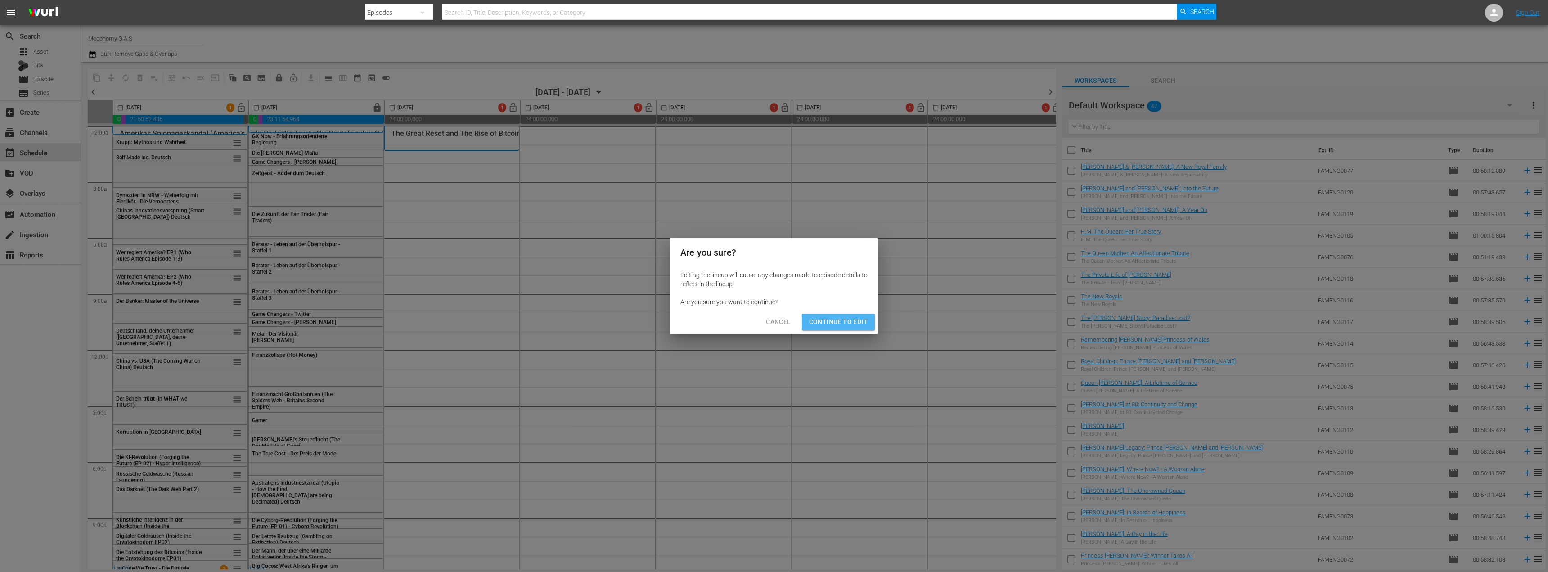
click at [844, 321] on span "Continue to Edit" at bounding box center [838, 321] width 58 height 11
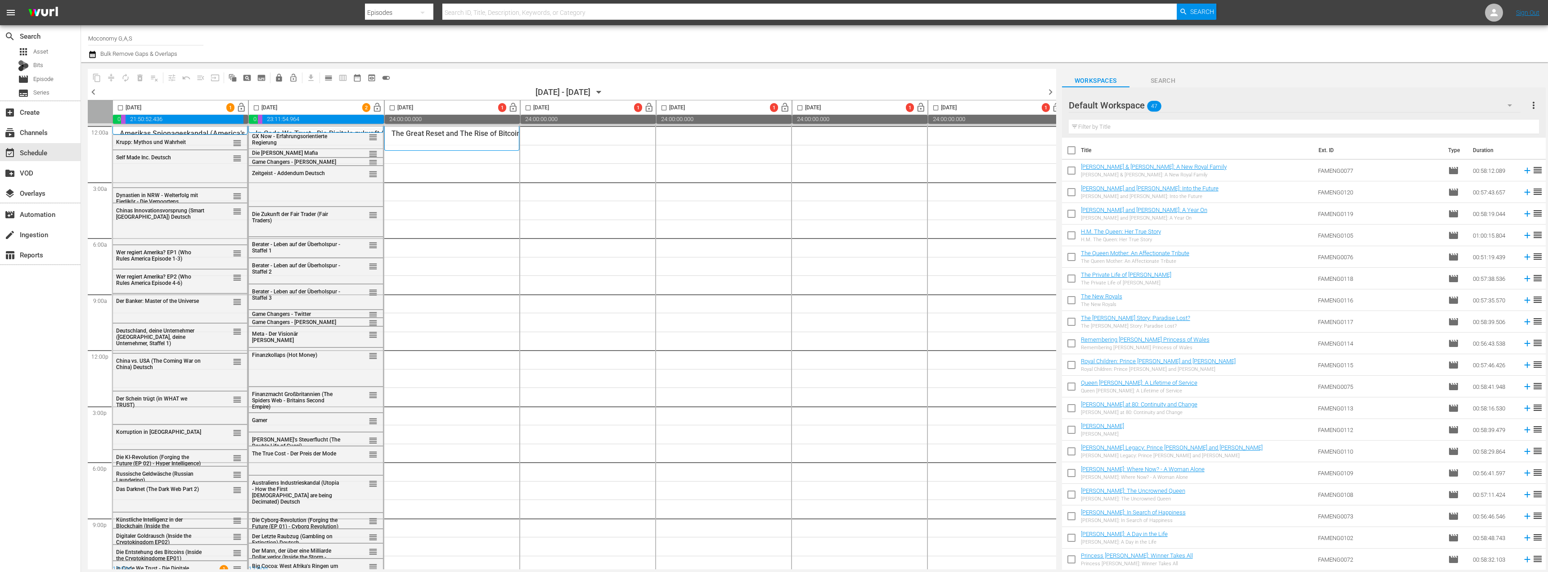
click at [95, 91] on span "chevron_left" at bounding box center [93, 91] width 11 height 11
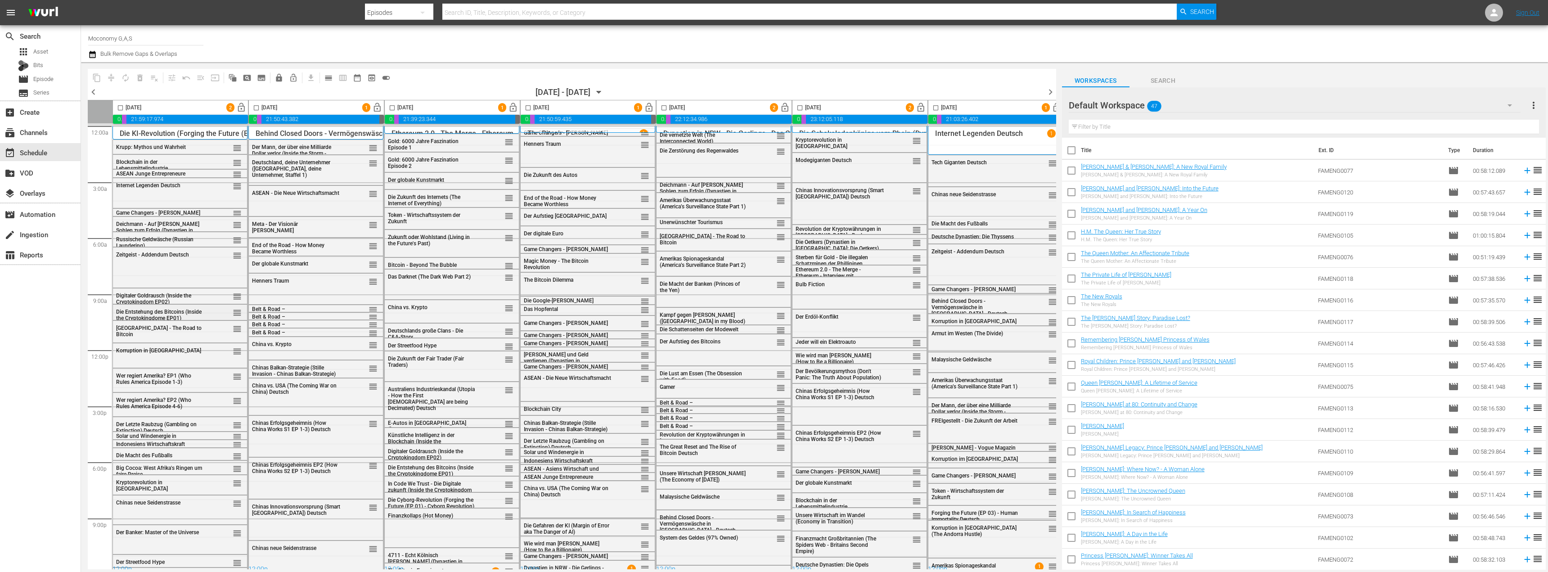
scroll to position [9, 0]
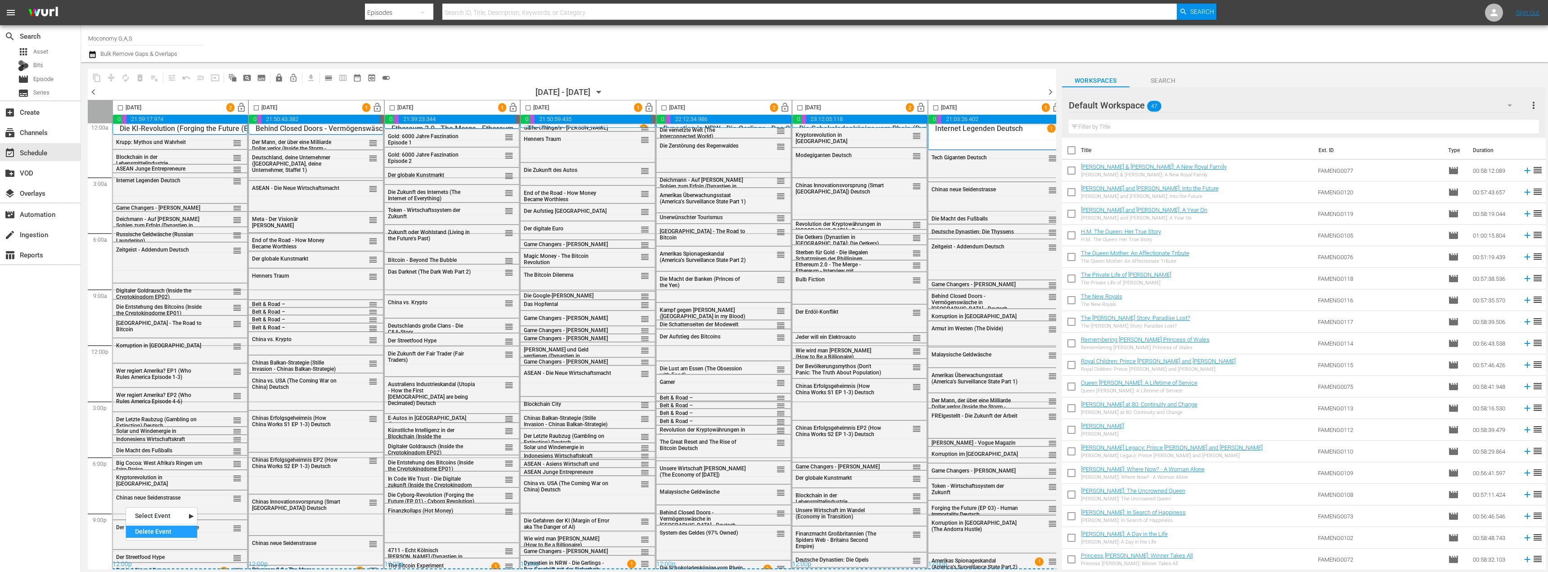
click at [144, 530] on div "Delete Event" at bounding box center [161, 532] width 71 height 12
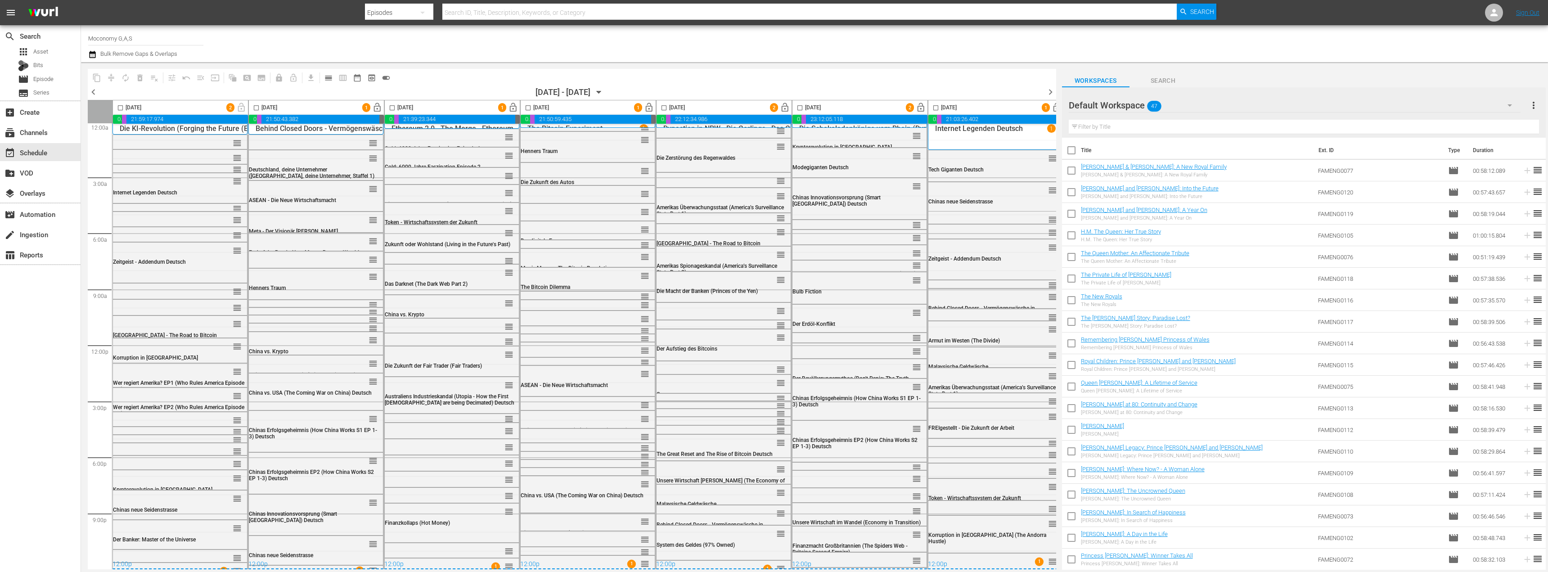
click at [1191, 108] on div "Default Workspace 47" at bounding box center [1295, 105] width 452 height 25
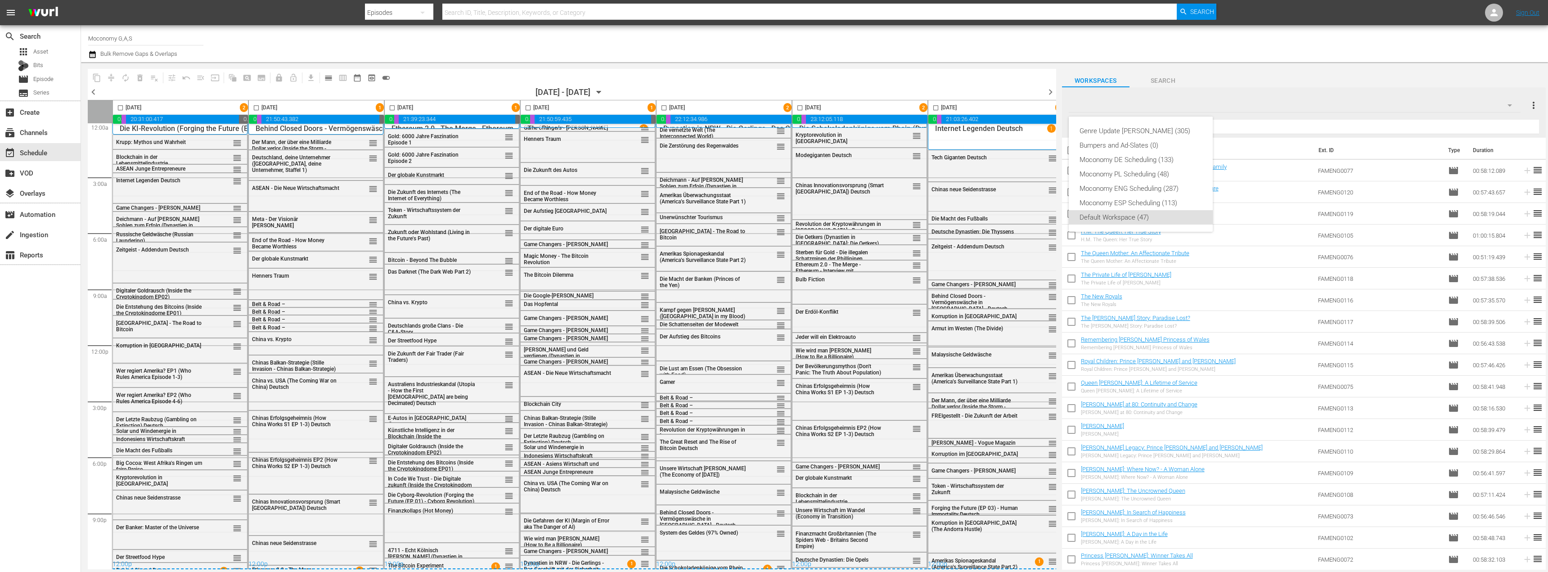
click at [1133, 159] on div "Moconomy DE Scheduling (133)" at bounding box center [1140, 160] width 122 height 14
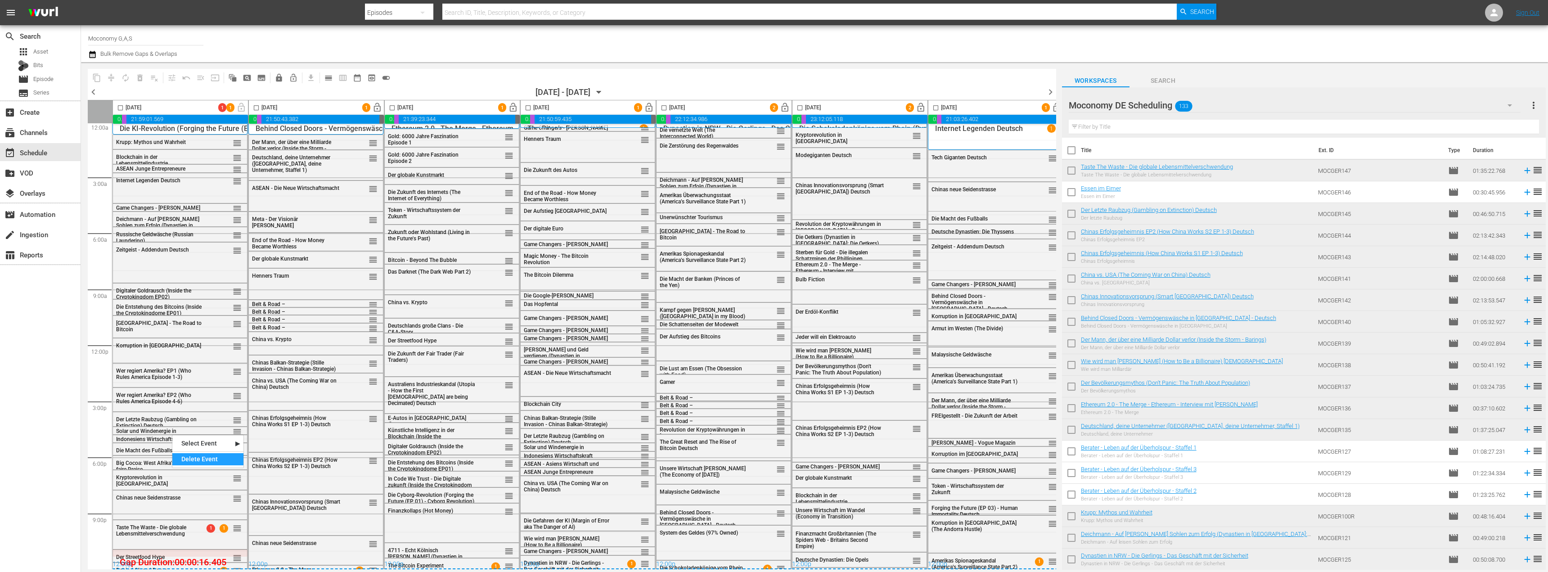
click at [198, 461] on div "Delete Event" at bounding box center [207, 459] width 71 height 12
drag, startPoint x: 237, startPoint y: 448, endPoint x: 244, endPoint y: 430, distance: 18.8
drag, startPoint x: 236, startPoint y: 455, endPoint x: 241, endPoint y: 443, distance: 13.1
drag, startPoint x: 234, startPoint y: 473, endPoint x: 240, endPoint y: 459, distance: 16.1
drag, startPoint x: 236, startPoint y: 484, endPoint x: 238, endPoint y: 479, distance: 5.3
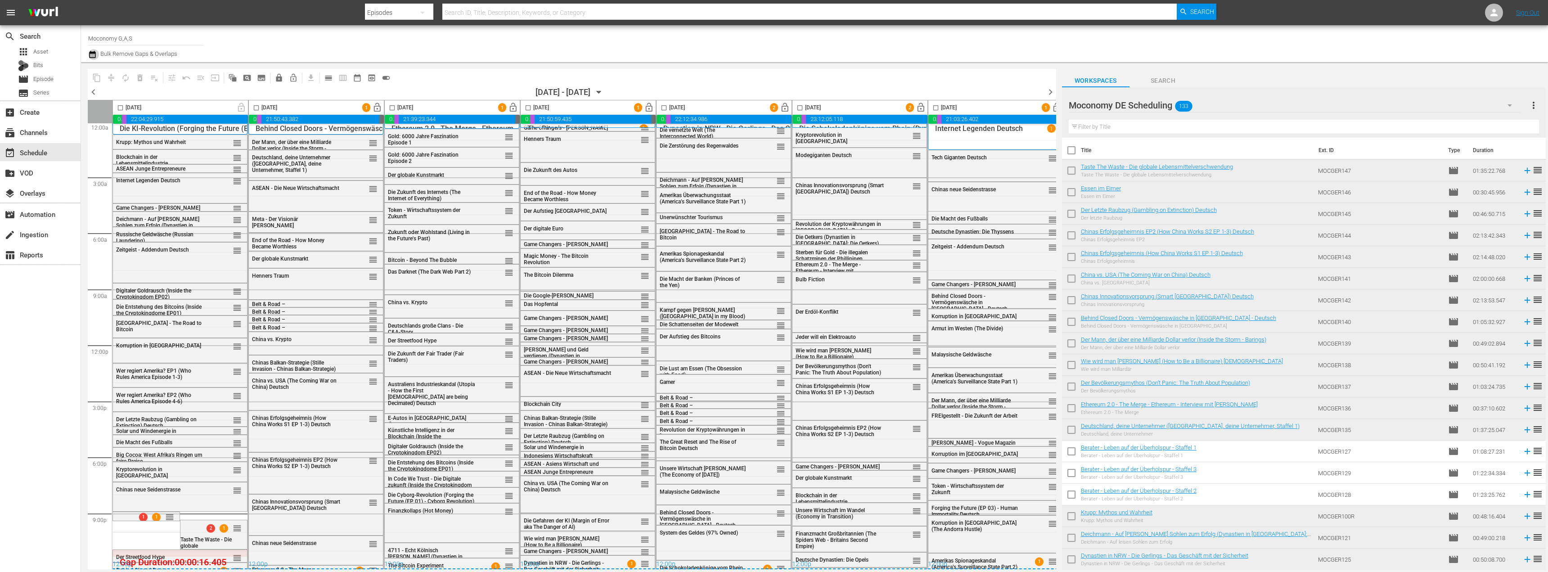
click at [96, 51] on icon "button" at bounding box center [92, 54] width 9 height 11
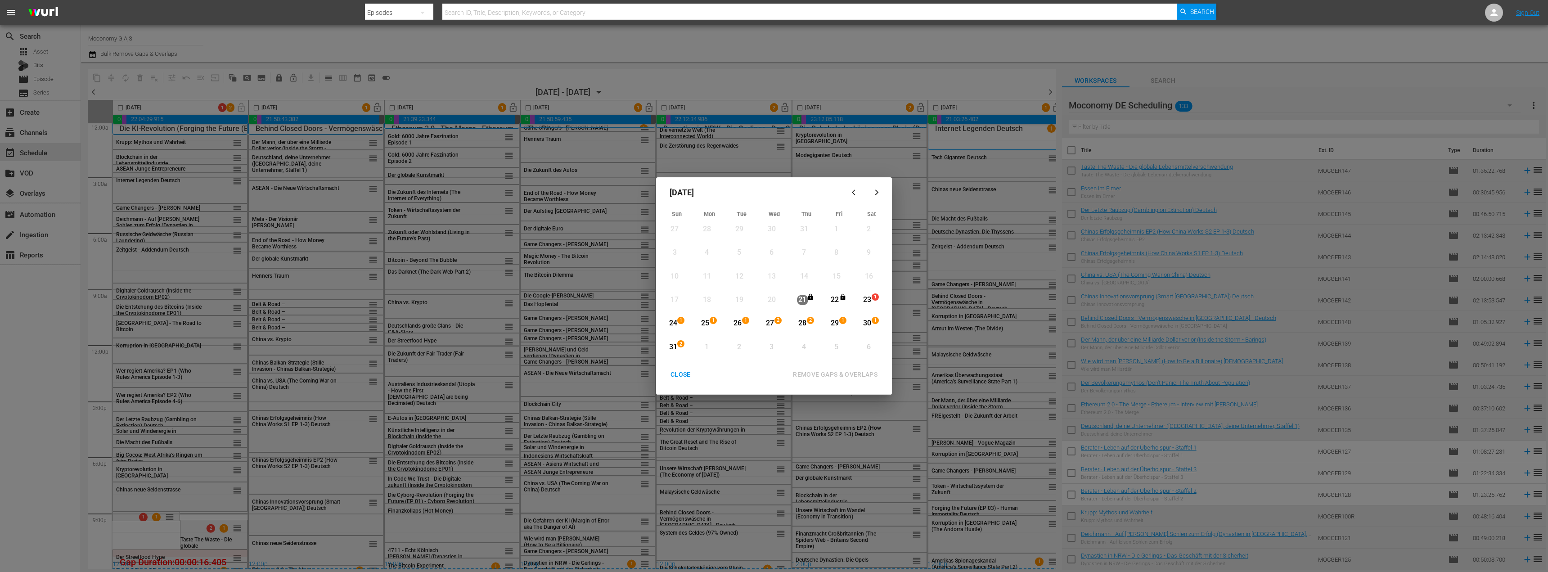
click at [869, 300] on div "23" at bounding box center [867, 300] width 11 height 10
click at [674, 343] on div "31" at bounding box center [672, 347] width 11 height 10
click at [826, 374] on div "REMOVE GAPS & OVERLAPS" at bounding box center [835, 374] width 99 height 11
click at [685, 375] on div "CLOSE" at bounding box center [680, 374] width 35 height 11
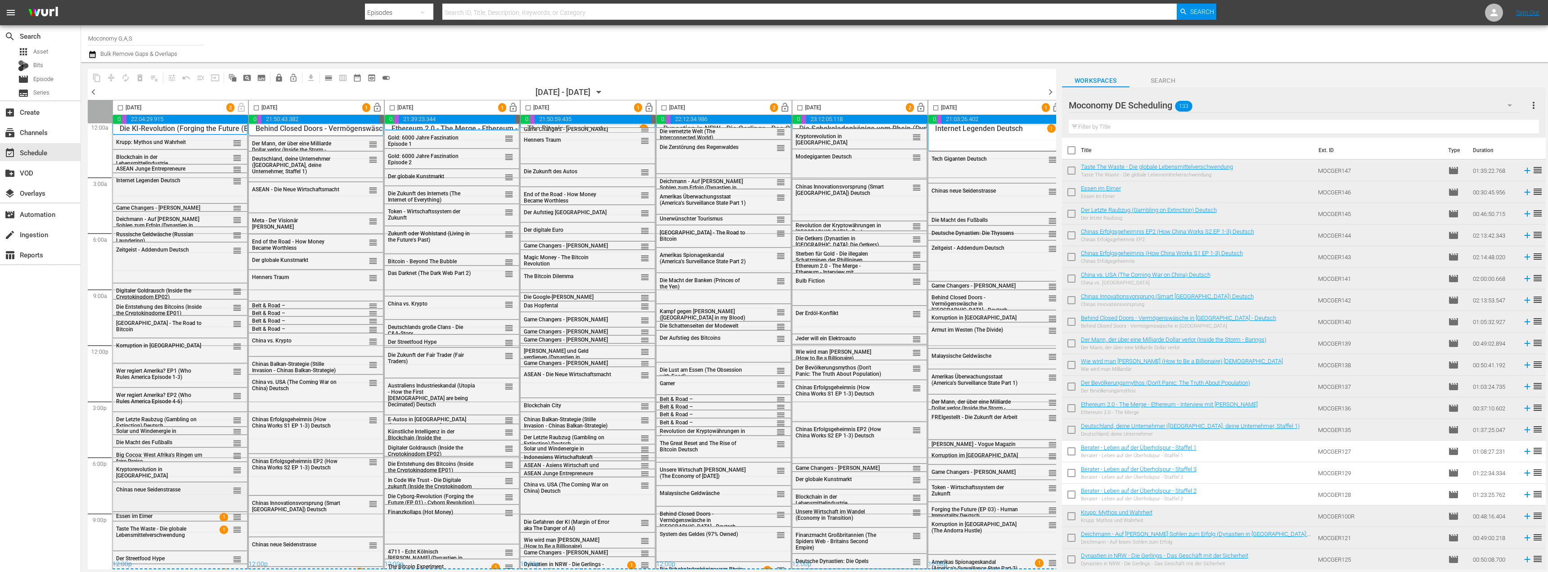
scroll to position [9, 0]
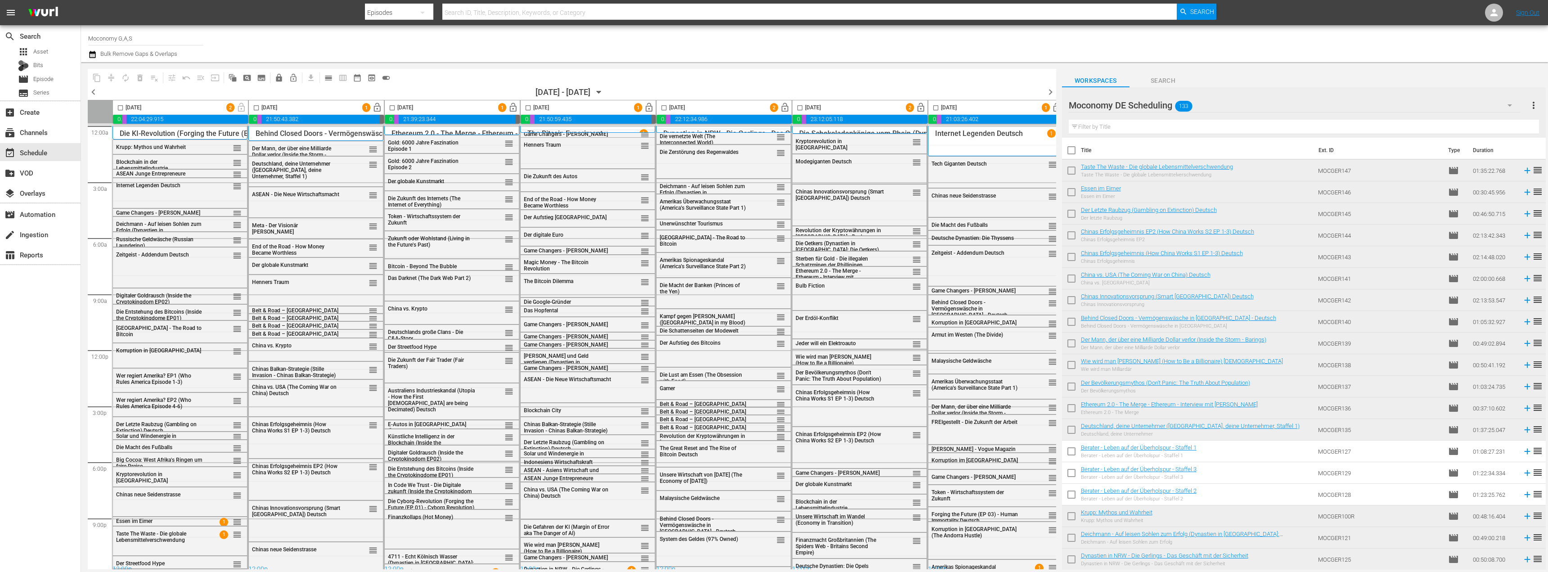
scroll to position [9, 0]
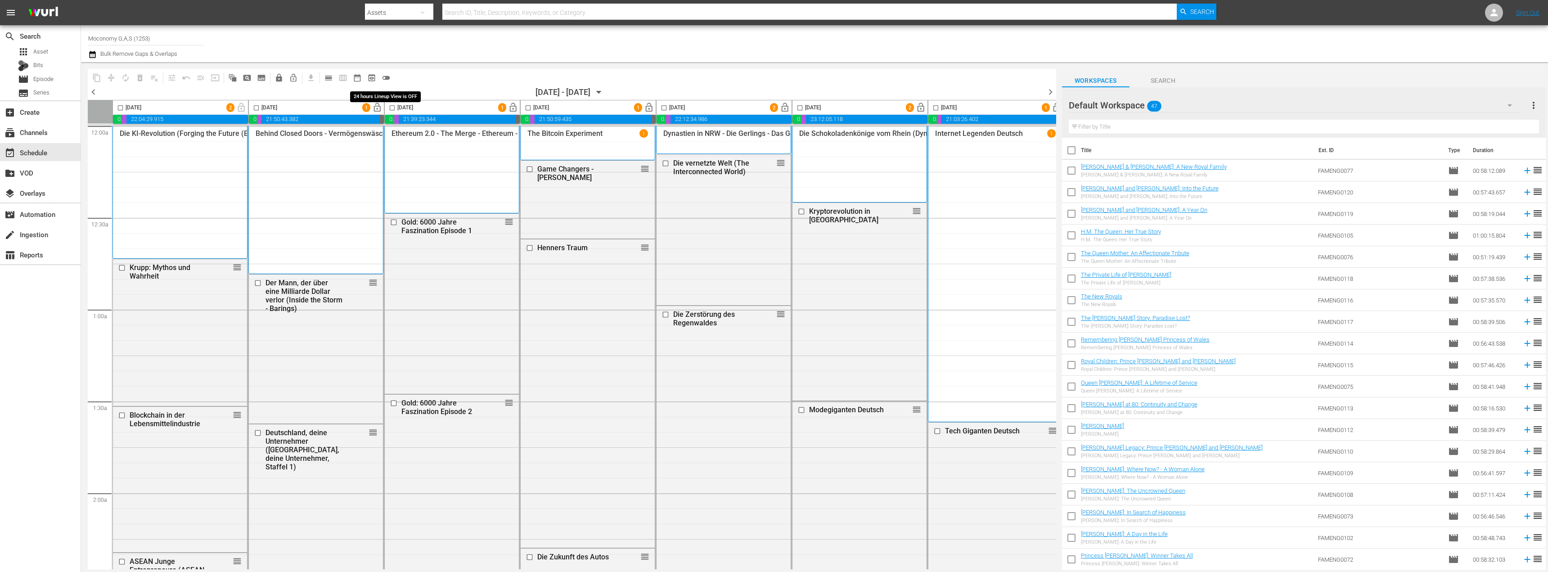
click at [387, 79] on span "toggle_off" at bounding box center [386, 77] width 9 height 9
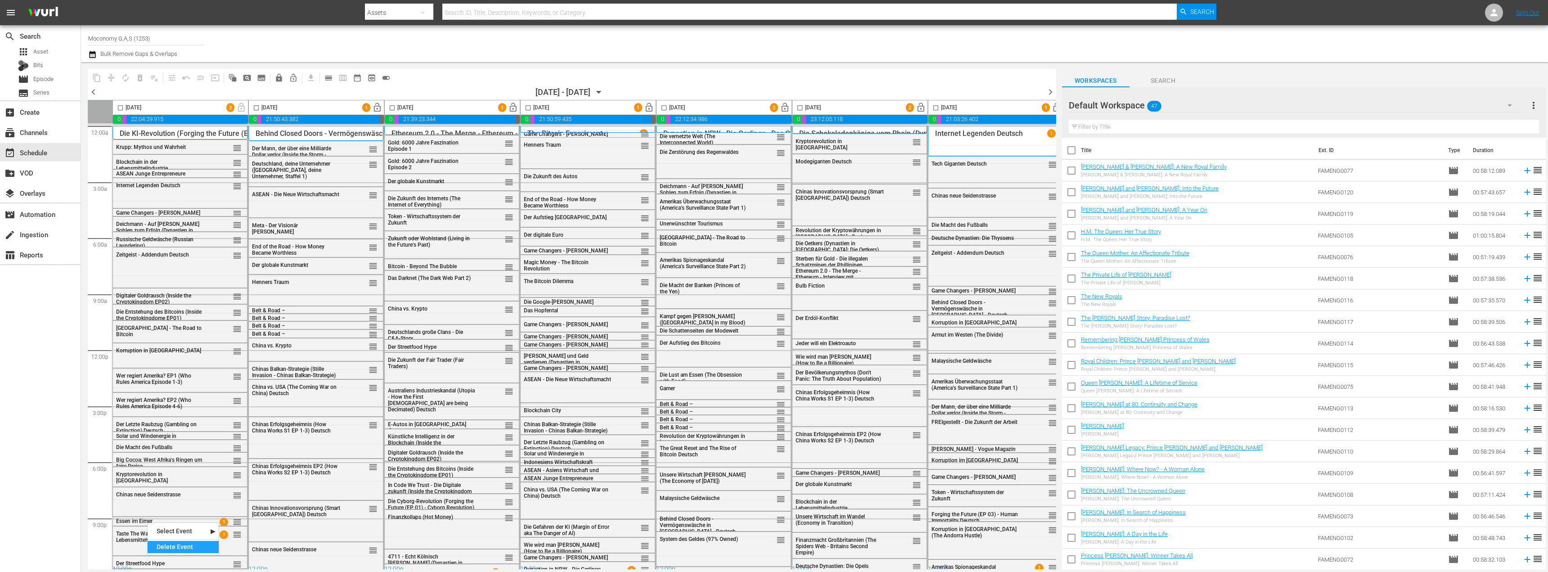
click at [170, 545] on div "Delete Event" at bounding box center [183, 547] width 71 height 12
click at [41, 518] on div "search Search apps Asset Bits movie Episode subtitles Series add_box Create sub…" at bounding box center [40, 311] width 81 height 572
click at [175, 531] on div "Delete Event" at bounding box center [189, 533] width 71 height 12
click at [1201, 104] on div "Default Workspace 47" at bounding box center [1295, 105] width 452 height 25
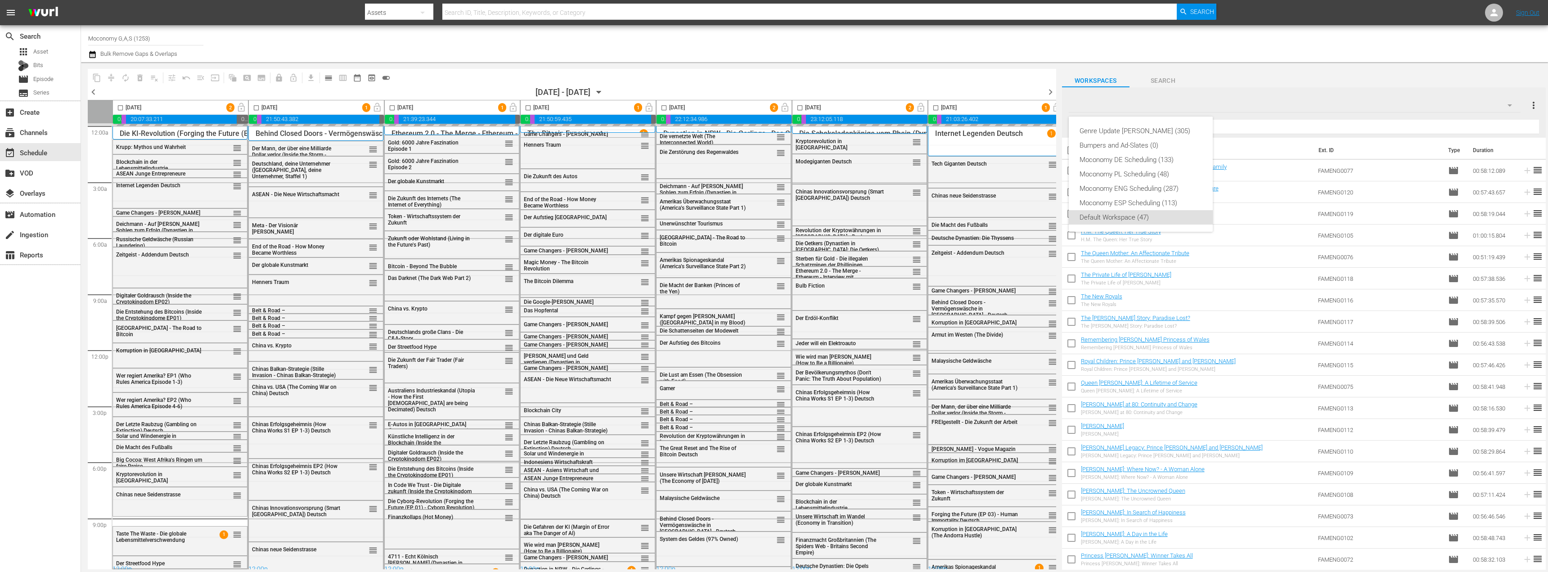
click at [1136, 161] on div "Moconomy DE Scheduling (133)" at bounding box center [1140, 160] width 122 height 14
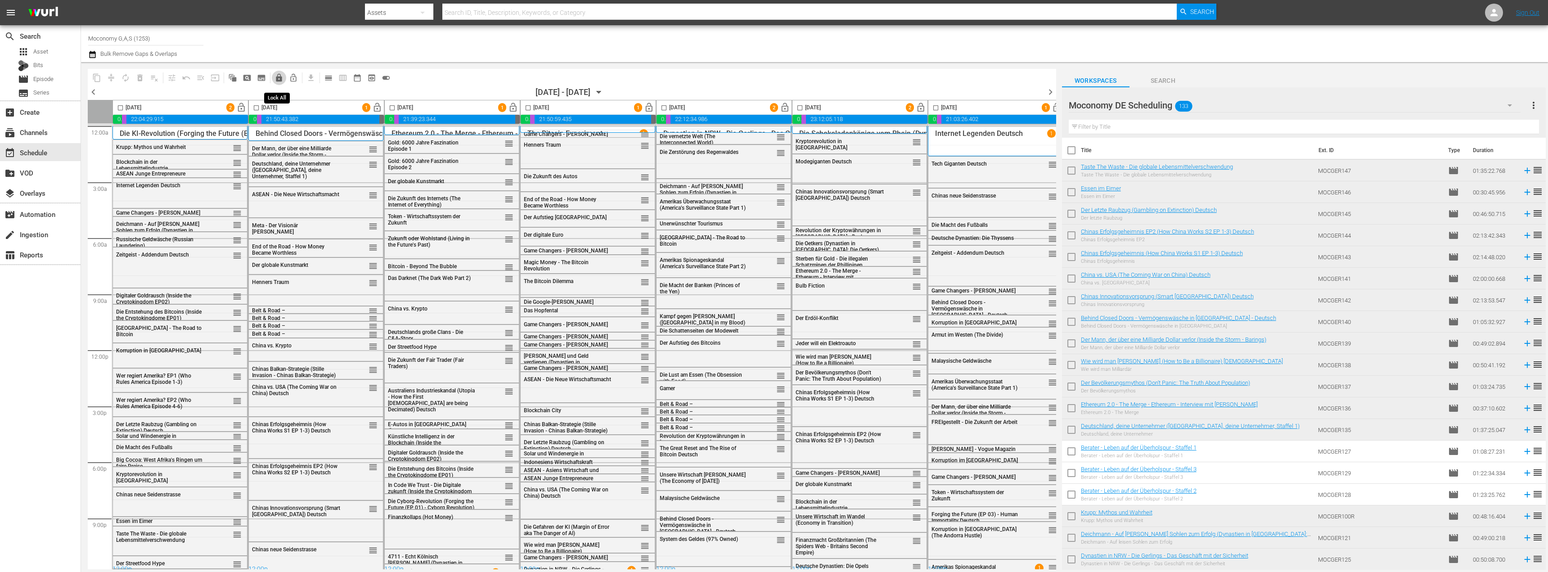
click at [281, 78] on span "lock" at bounding box center [278, 77] width 9 height 9
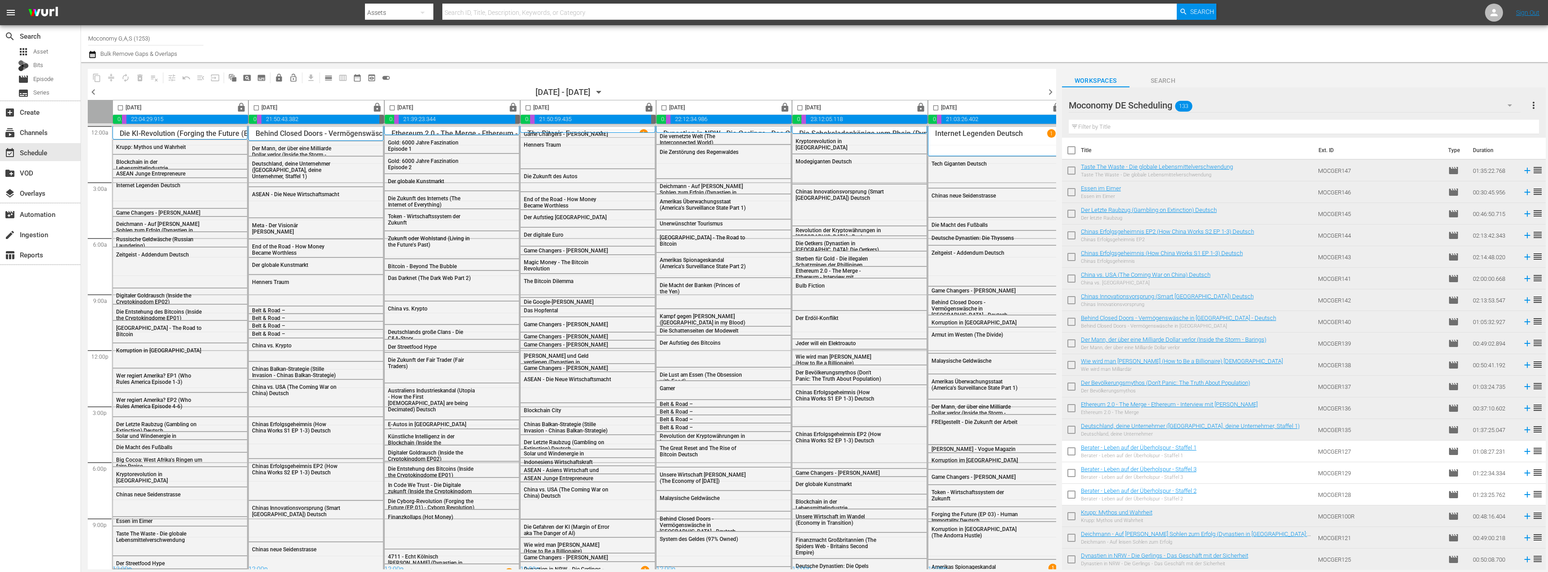
click at [1052, 92] on span "chevron_right" at bounding box center [1050, 91] width 11 height 11
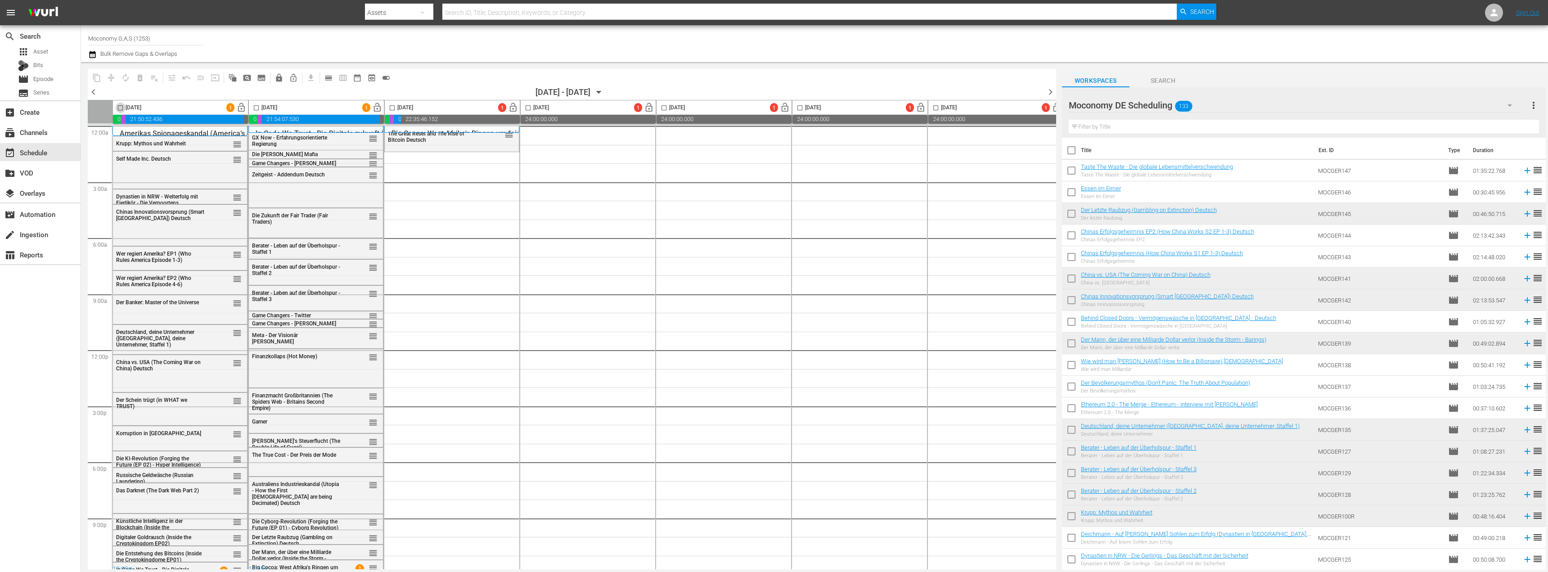
click at [119, 107] on input "checkbox" at bounding box center [120, 109] width 10 height 10
checkbox input "true"
click at [258, 108] on input "checkbox" at bounding box center [256, 109] width 10 height 10
checkbox input "true"
click at [241, 108] on span "lock_open" at bounding box center [241, 108] width 10 height 10
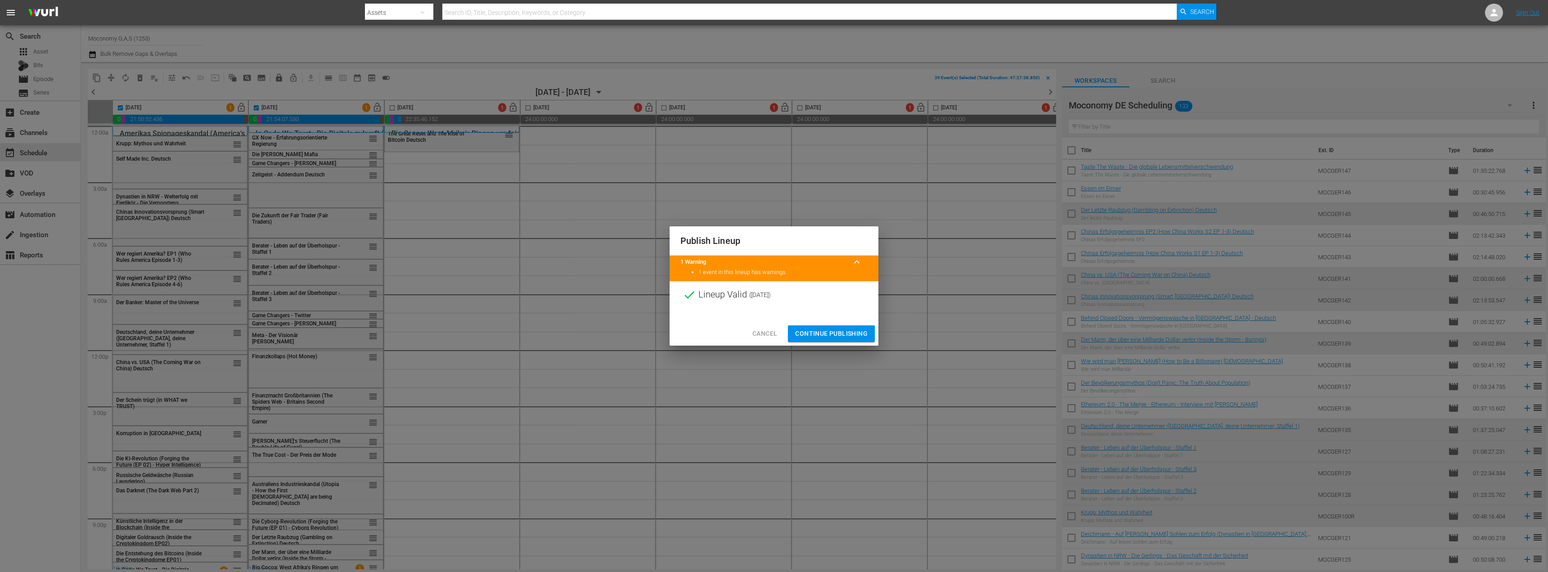
click at [820, 331] on span "Continue Publishing" at bounding box center [831, 333] width 72 height 11
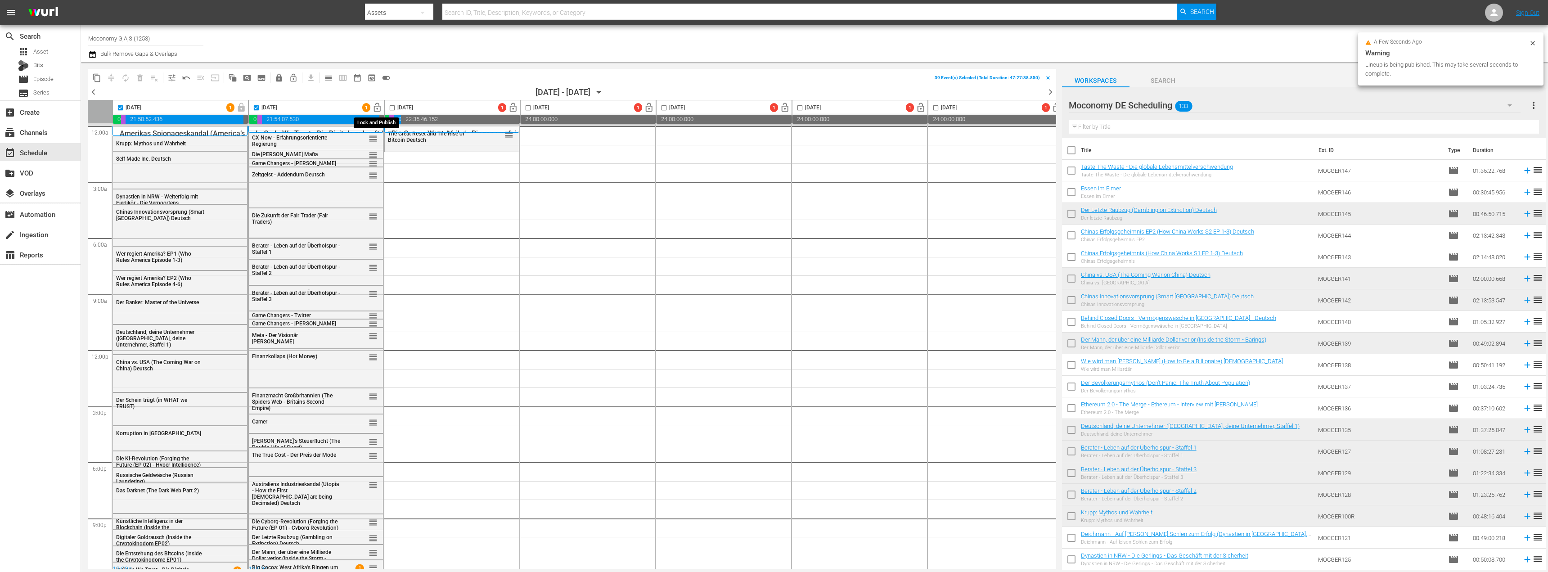
click at [375, 107] on span "lock_open" at bounding box center [377, 108] width 10 height 10
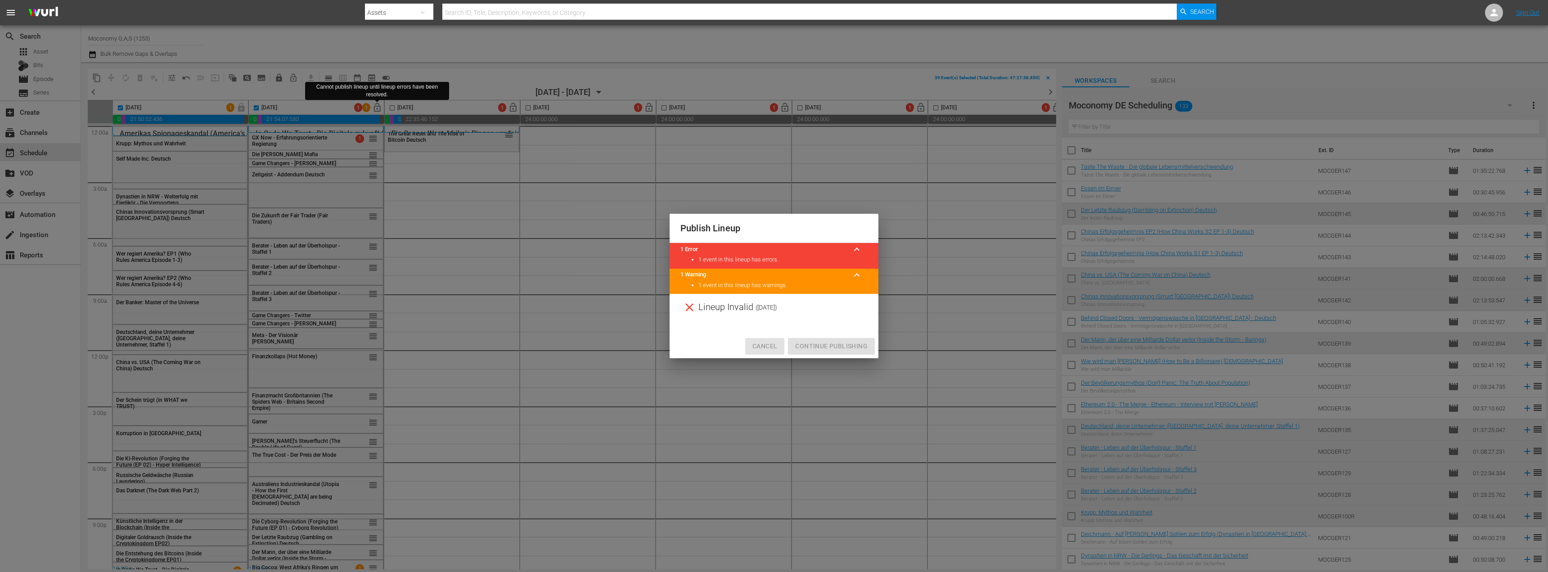
click at [763, 350] on span "Cancel" at bounding box center [764, 346] width 25 height 11
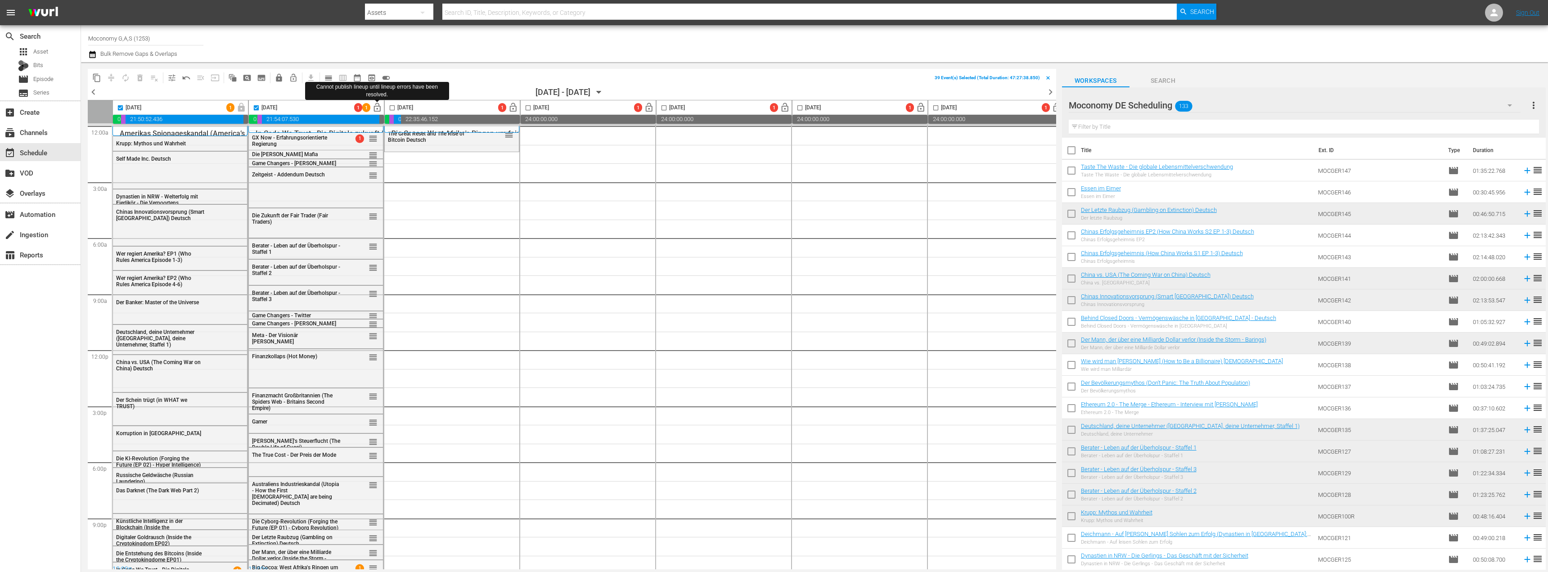
click at [119, 108] on input "checkbox" at bounding box center [120, 109] width 10 height 10
checkbox input "false"
click at [392, 108] on input "checkbox" at bounding box center [392, 109] width 10 height 10
checkbox input "true"
click at [111, 76] on span "compress" at bounding box center [111, 77] width 9 height 9
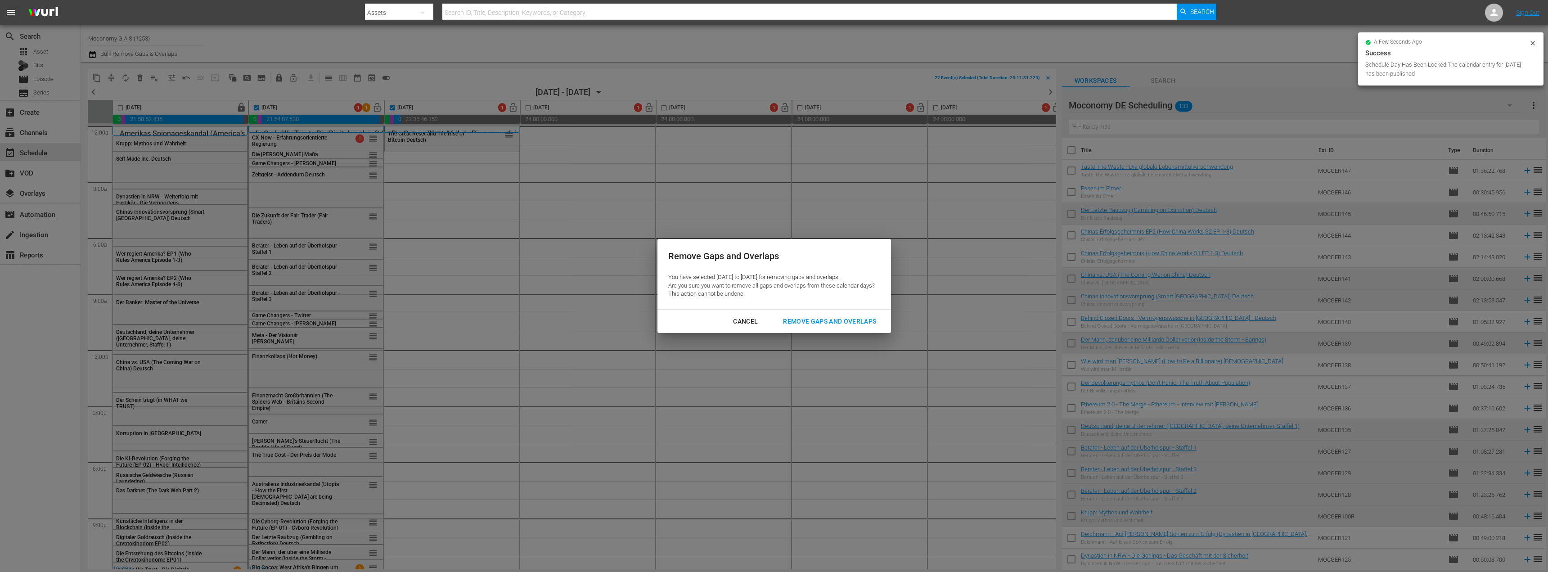
click at [802, 325] on div "Remove Gaps and Overlaps" at bounding box center [830, 321] width 108 height 11
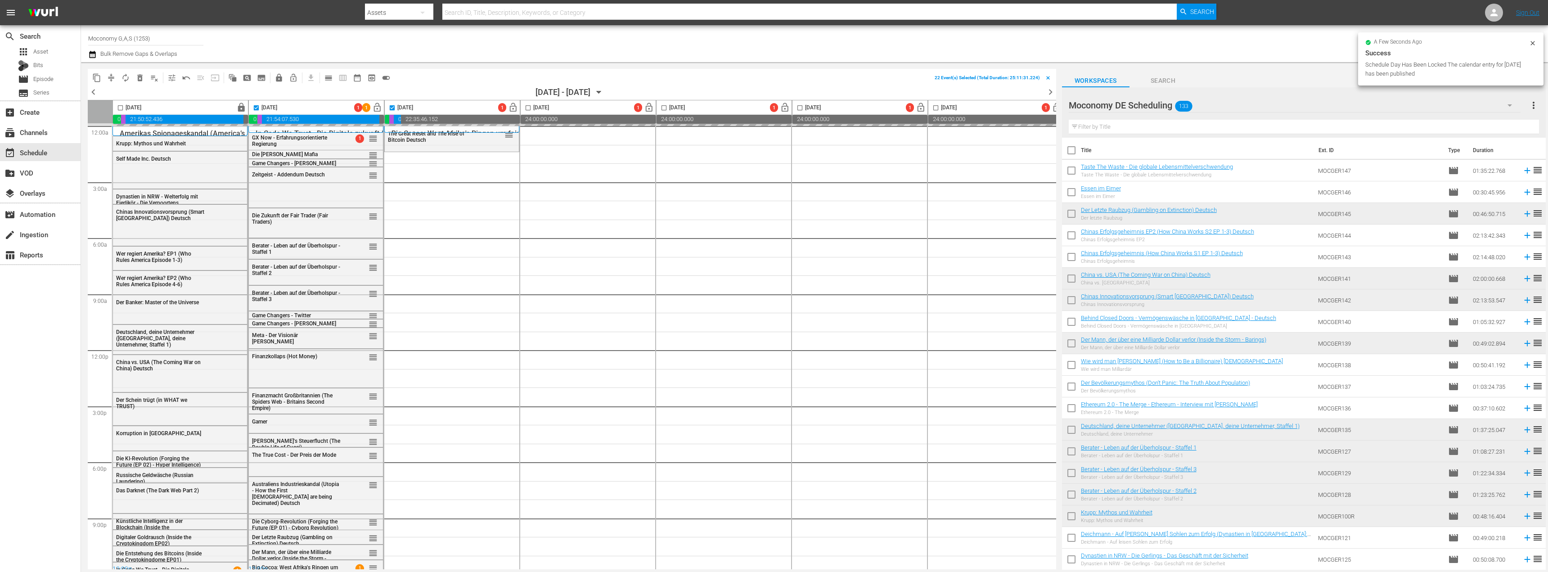
checkbox input "false"
click at [394, 107] on input "checkbox" at bounding box center [392, 109] width 10 height 10
click at [104, 76] on button "compress" at bounding box center [111, 78] width 14 height 14
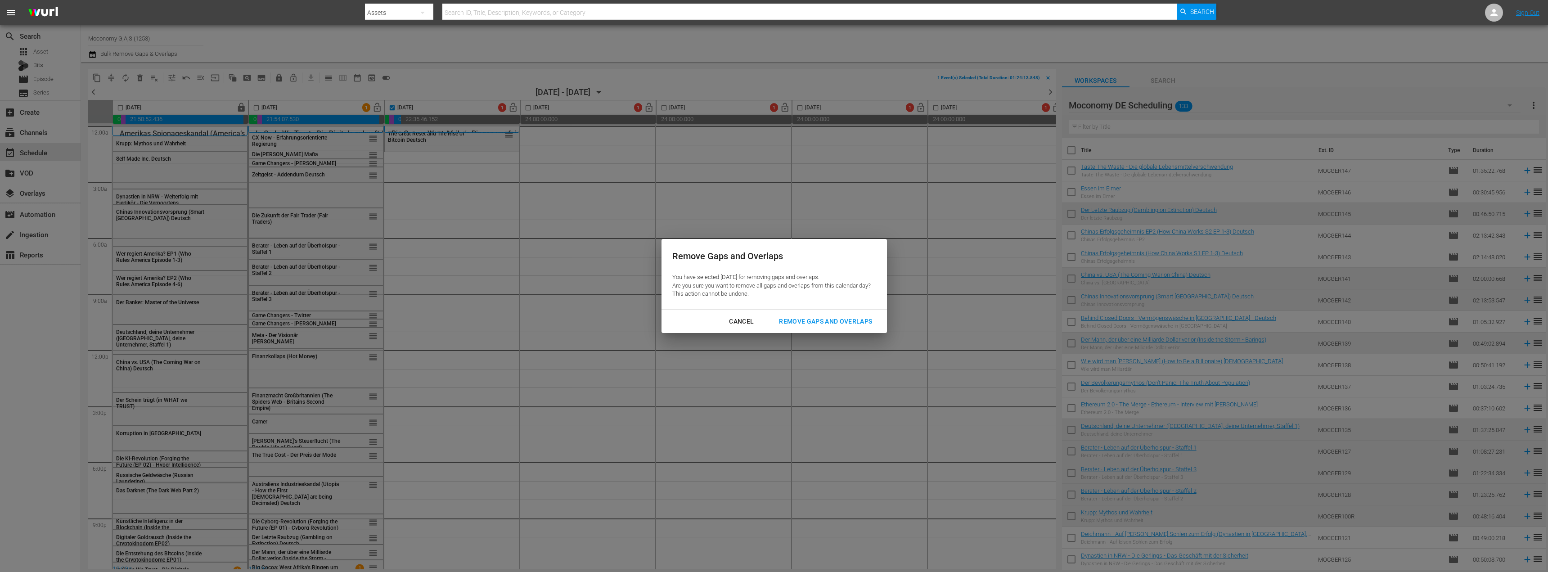
click at [812, 324] on div "Remove Gaps and Overlaps" at bounding box center [826, 321] width 108 height 11
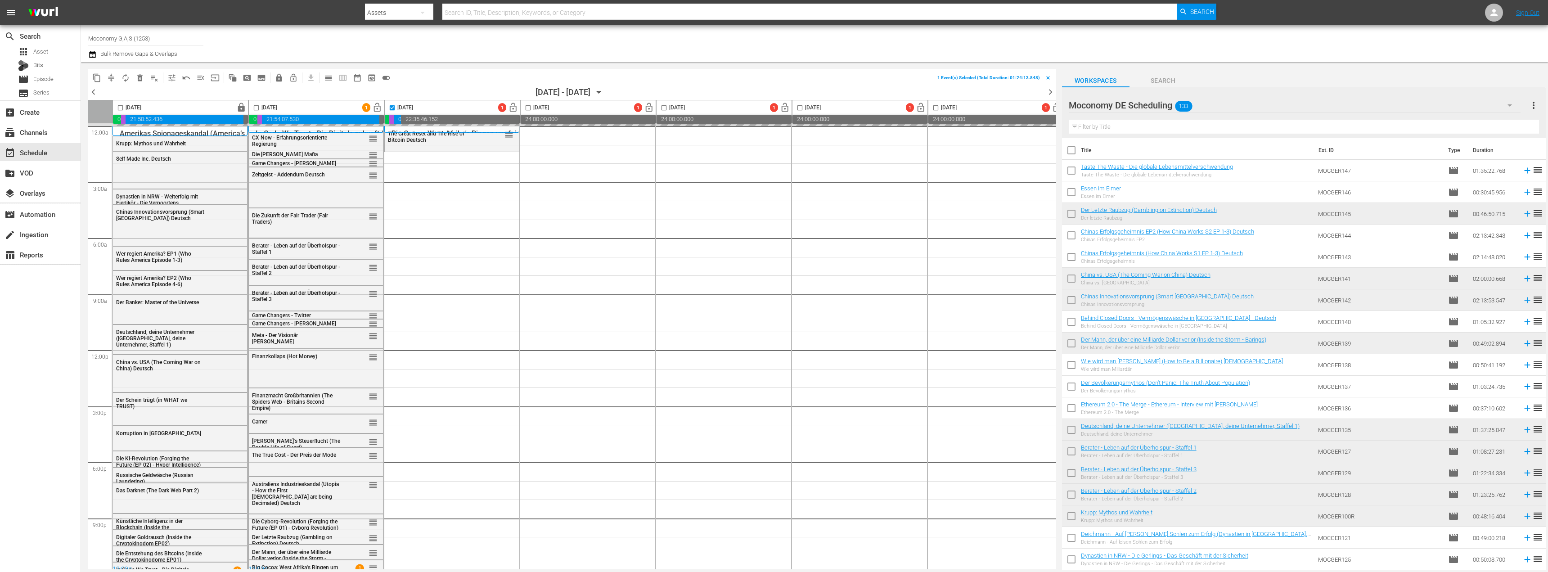
checkbox input "false"
click at [375, 107] on span "lock_open" at bounding box center [377, 108] width 10 height 10
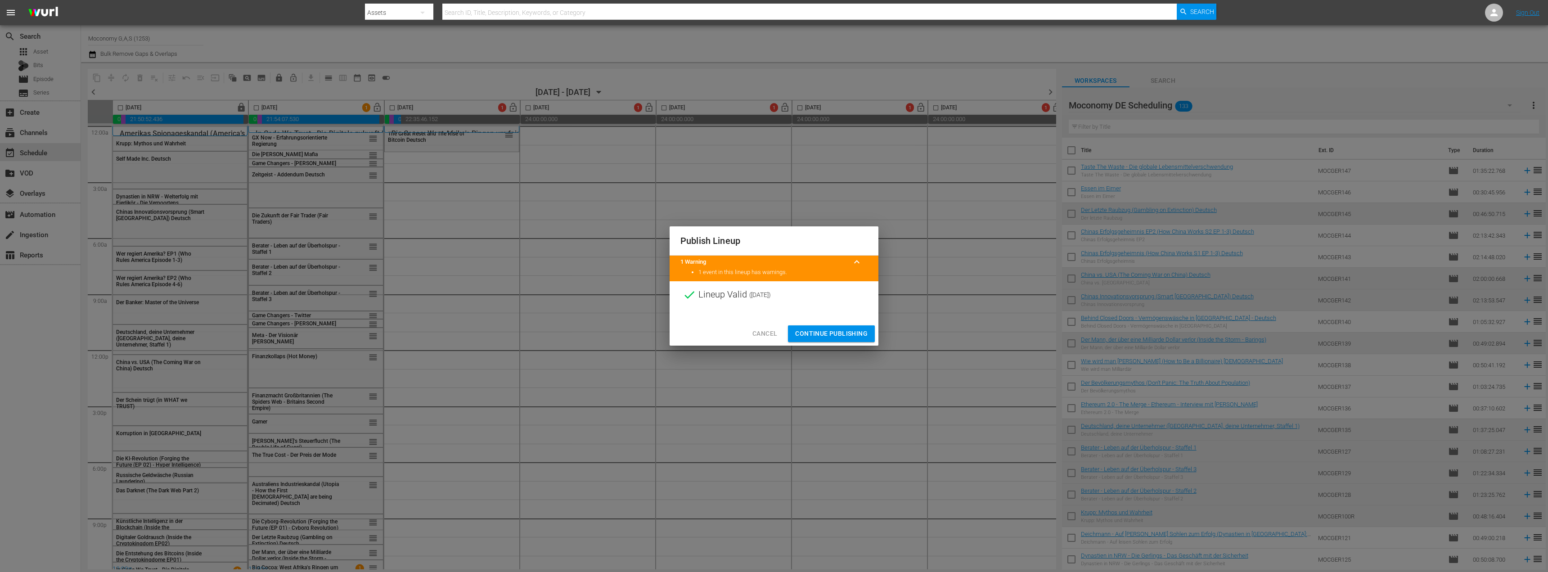
click at [828, 329] on span "Continue Publishing" at bounding box center [831, 333] width 72 height 11
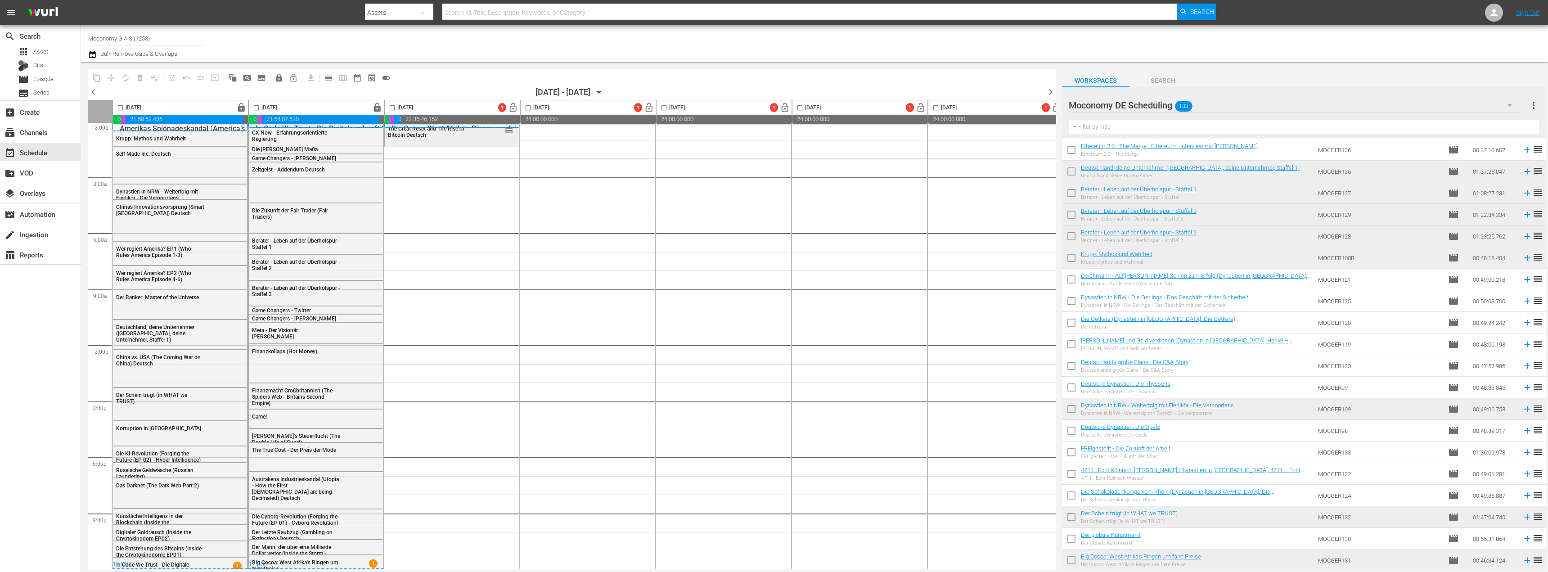
scroll to position [9, 0]
click at [93, 91] on span "chevron_left" at bounding box center [93, 91] width 11 height 11
